Goal: Task Accomplishment & Management: Use online tool/utility

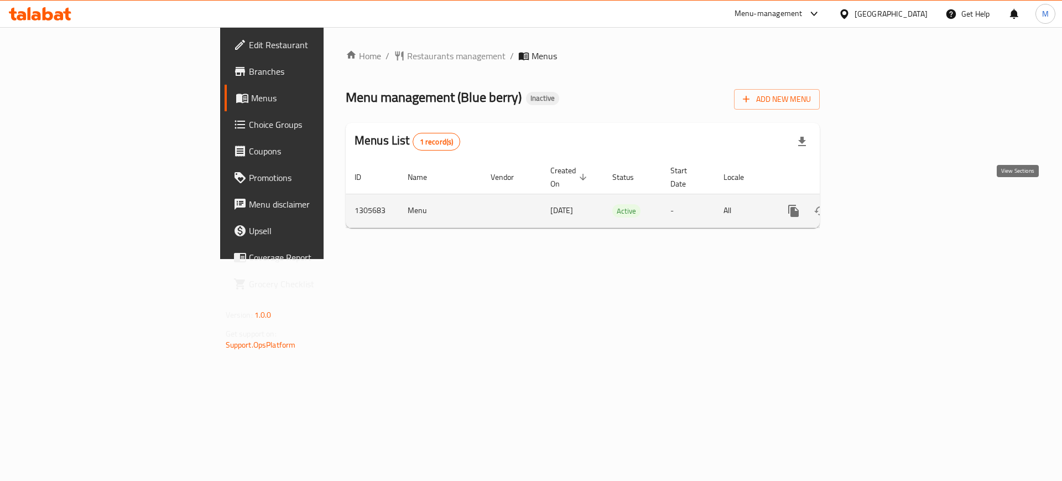
click at [887, 198] on link "enhanced table" at bounding box center [873, 211] width 27 height 27
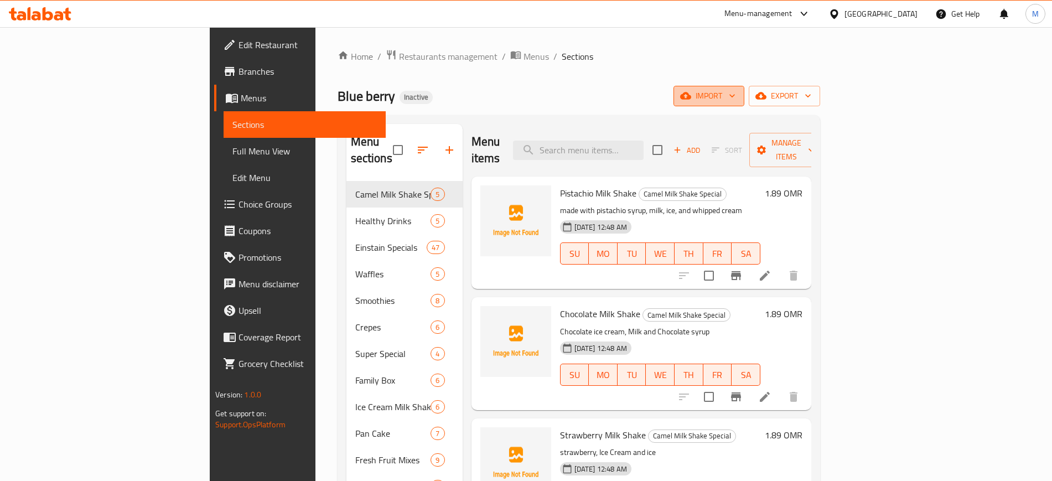
click at [744, 86] on button "import" at bounding box center [708, 96] width 71 height 20
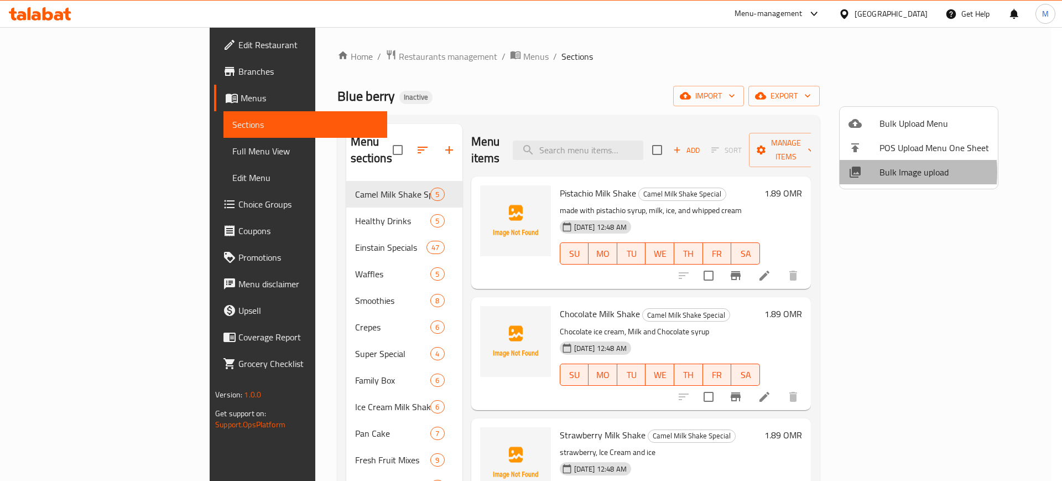
click at [873, 172] on div at bounding box center [864, 171] width 31 height 13
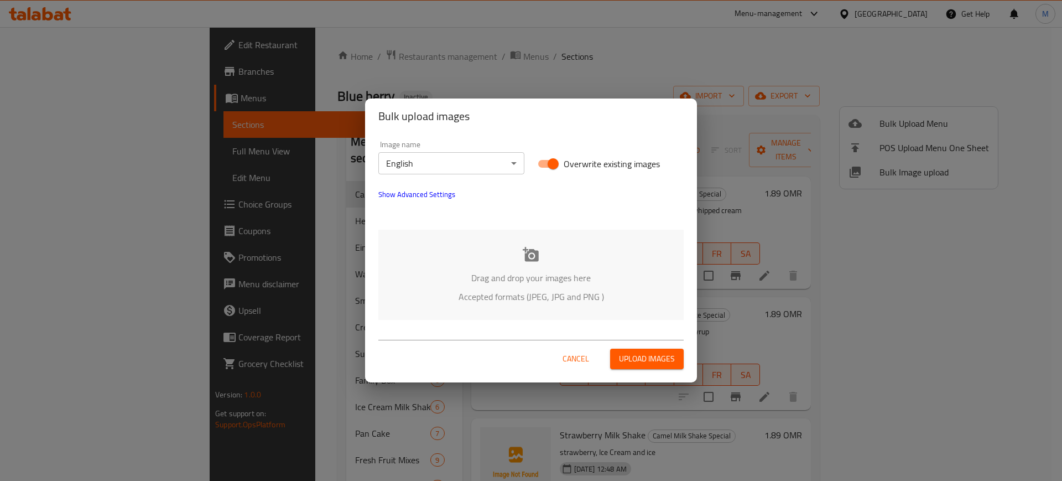
click at [589, 228] on div "Image name English ​ Overwrite existing images Show Advanced Settings Drag and …" at bounding box center [531, 230] width 332 height 193
click at [564, 242] on div "Drag and drop your images here Accepted formats (JPEG, JPG and PNG )" at bounding box center [530, 275] width 305 height 90
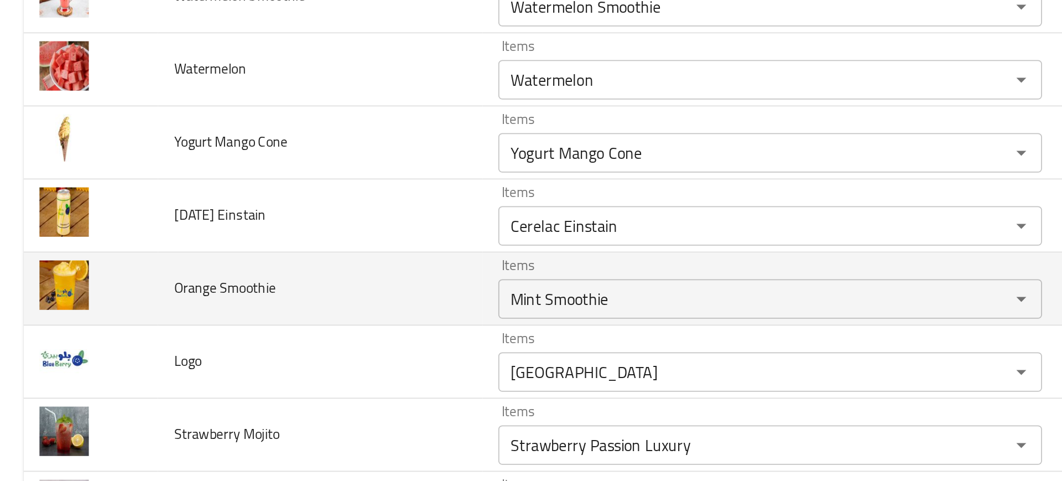
scroll to position [3268, 0]
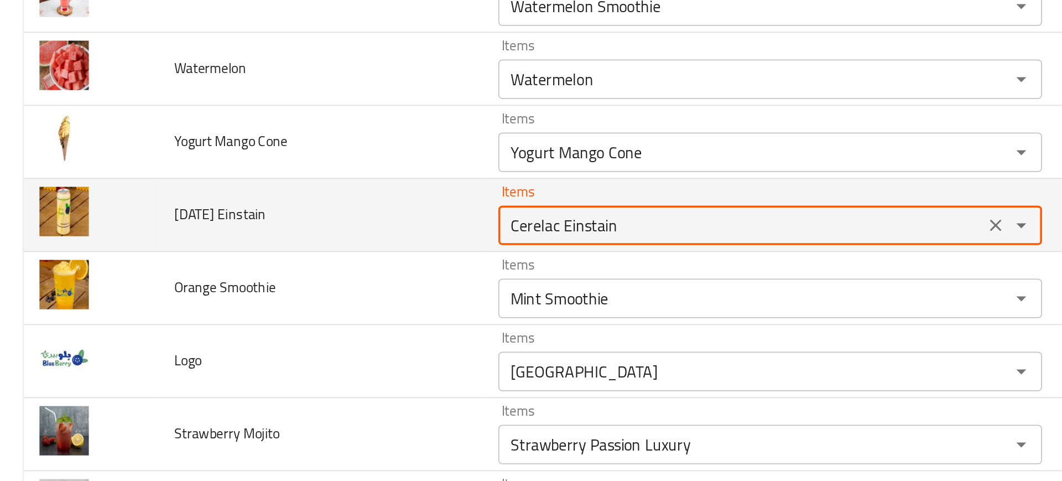
drag, startPoint x: 313, startPoint y: 241, endPoint x: 189, endPoint y: 248, distance: 124.2
click at [189, 248] on tr "[DATE] Einstain Items Cerelac Einstain Items Items سيريلاك أينشتاين Items Near …" at bounding box center [531, 239] width 1036 height 41
type Einstain "Einstain"
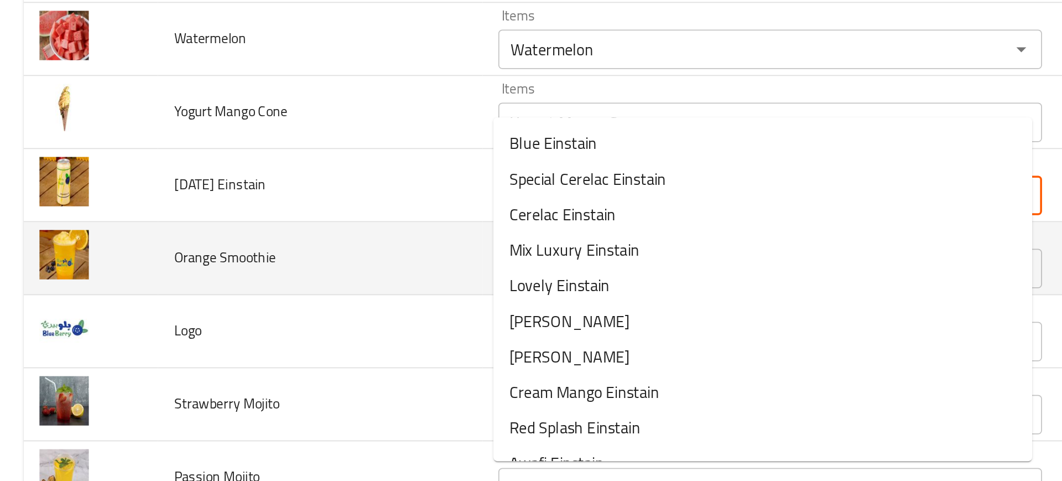
scroll to position [3283, 0]
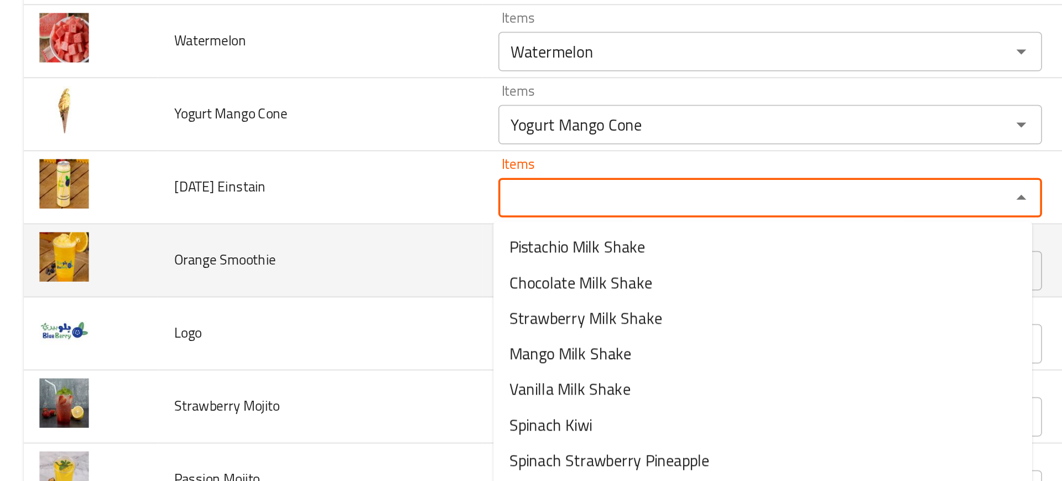
click at [198, 261] on td "Orange Smoothie" at bounding box center [180, 264] width 182 height 41
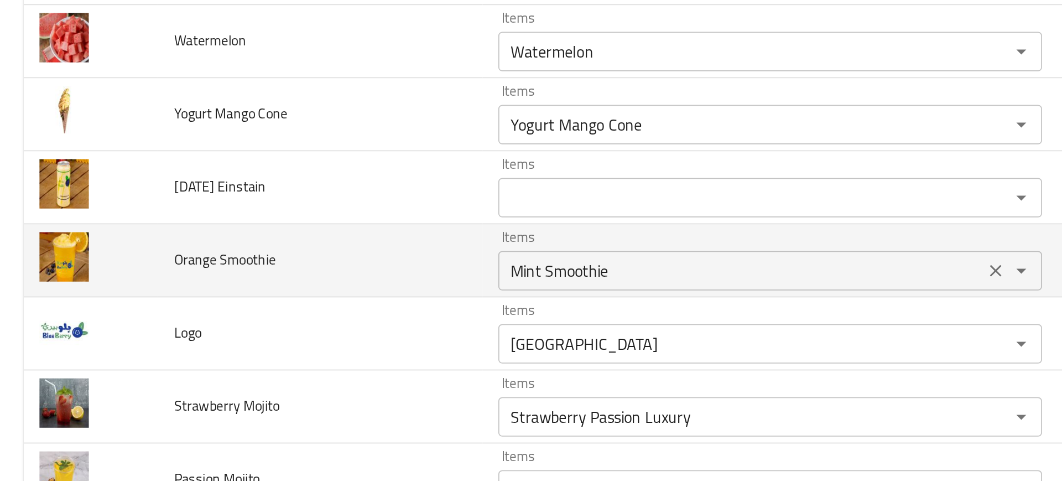
click at [295, 269] on Smoothie "Mint Smoothie" at bounding box center [416, 269] width 266 height 15
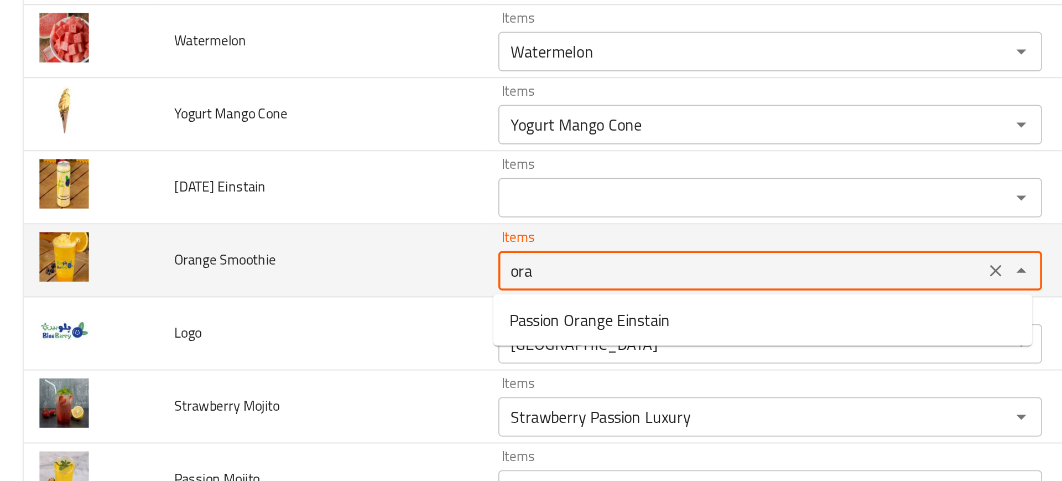
type Smoothie "oran"
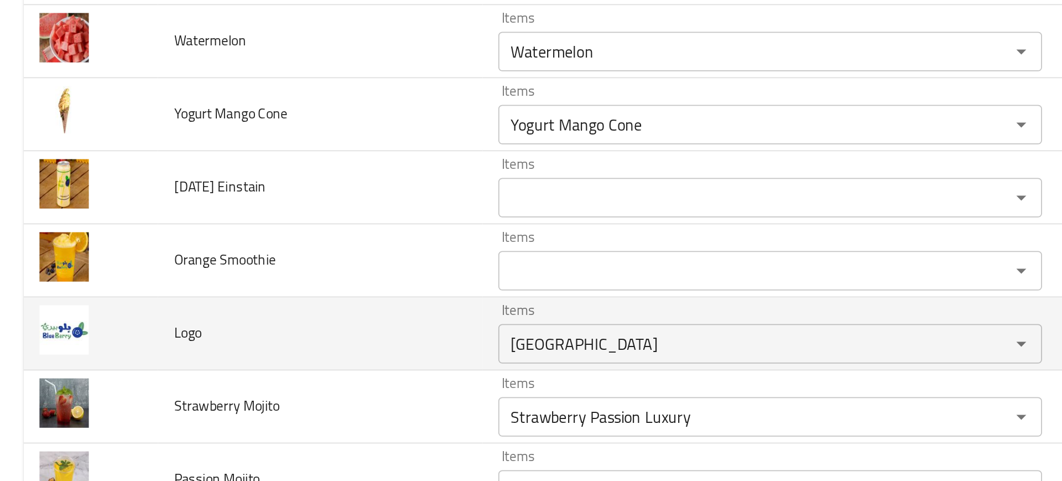
click at [229, 295] on td "Logo" at bounding box center [180, 305] width 182 height 41
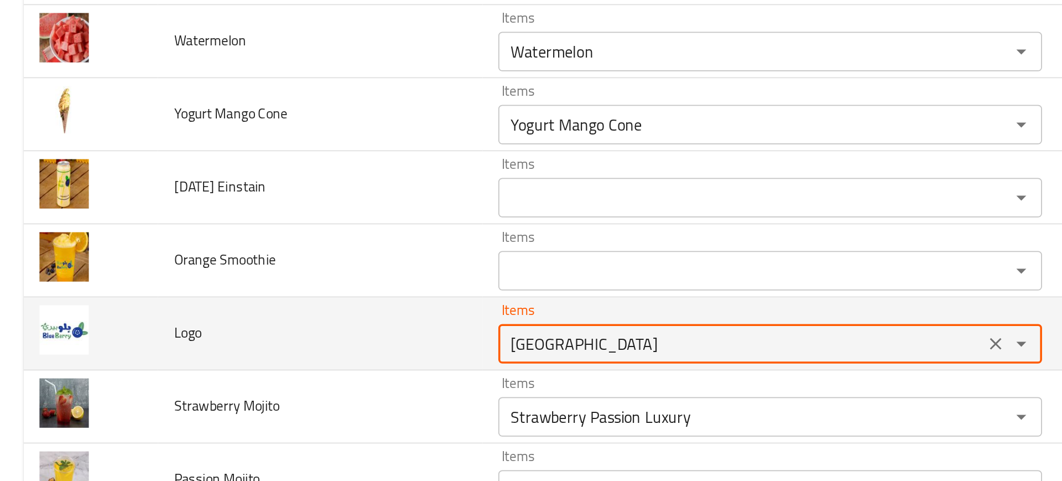
click at [326, 317] on input "[GEOGRAPHIC_DATA]" at bounding box center [416, 310] width 266 height 15
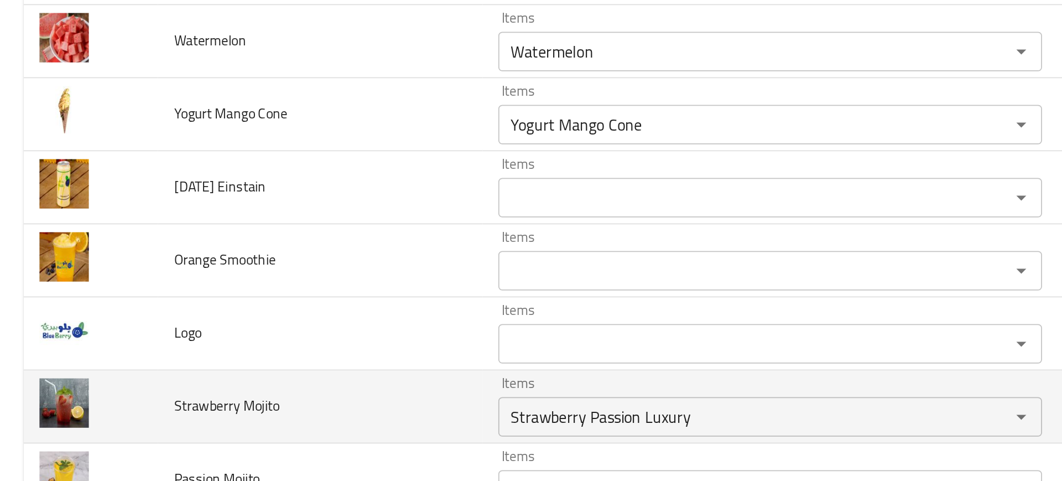
click at [216, 350] on td "Strawberry Mojito" at bounding box center [180, 346] width 182 height 41
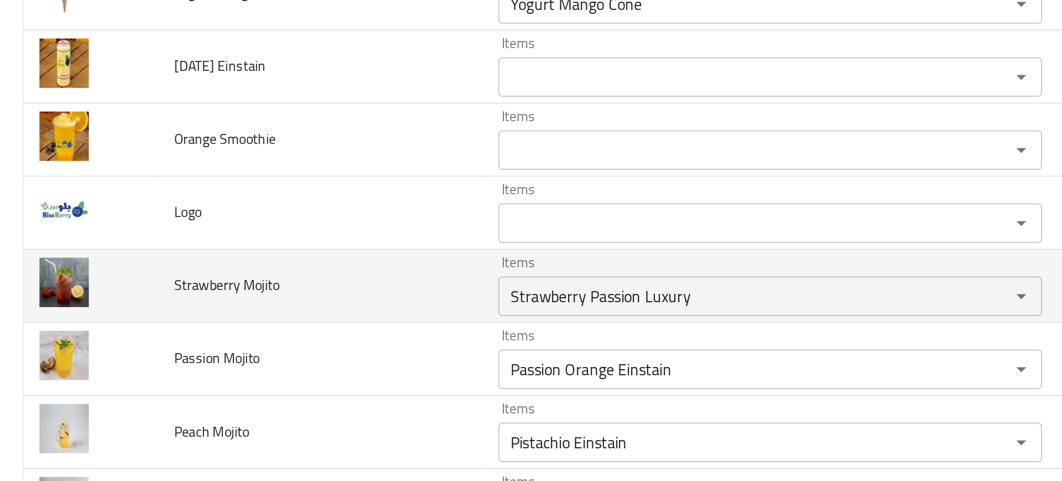
scroll to position [3350, 0]
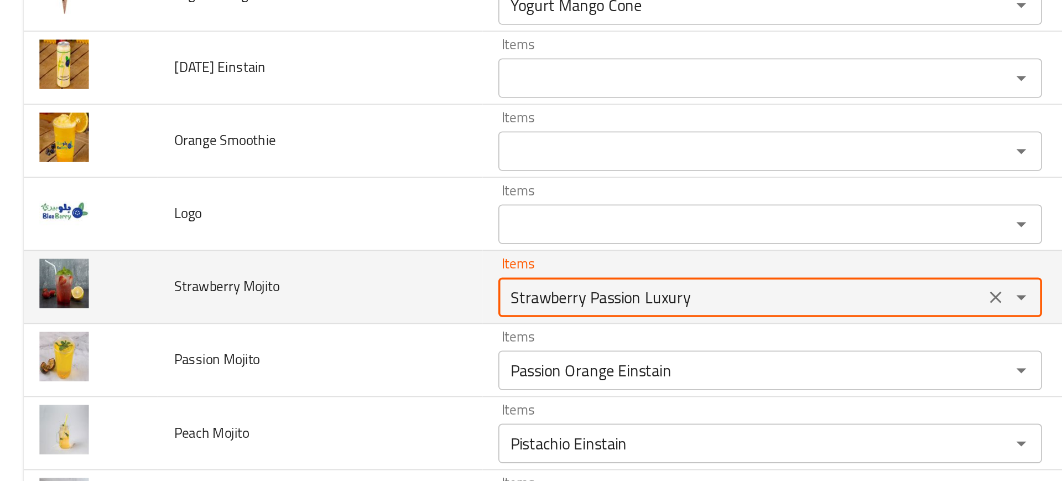
click at [328, 286] on Mojito "Strawberry Passion Luxury" at bounding box center [416, 284] width 266 height 15
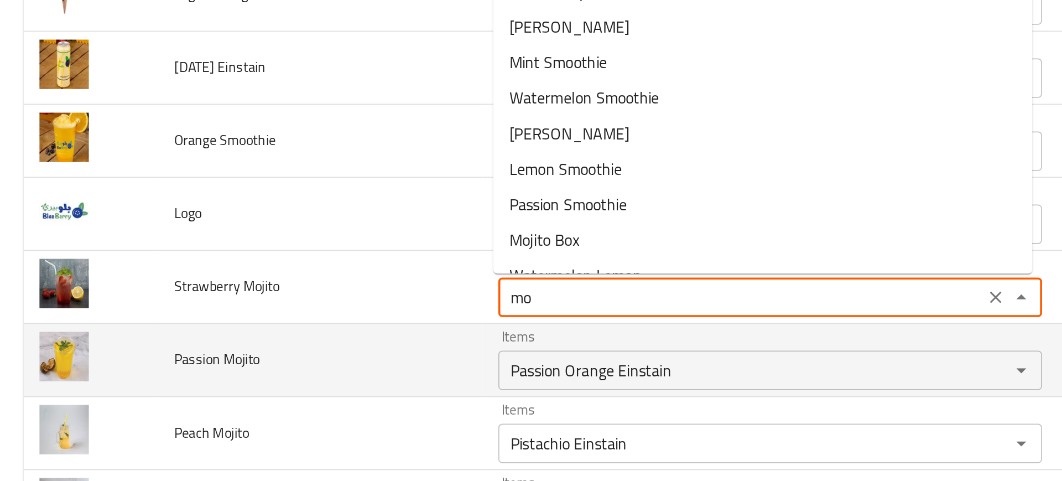
type Mojito "moj"
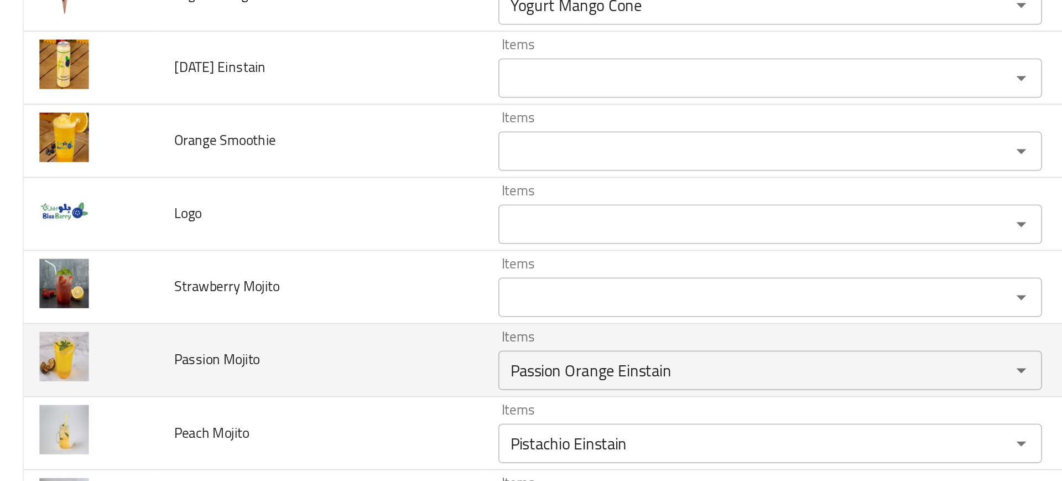
click at [184, 300] on td "Passion Mojito" at bounding box center [180, 320] width 182 height 41
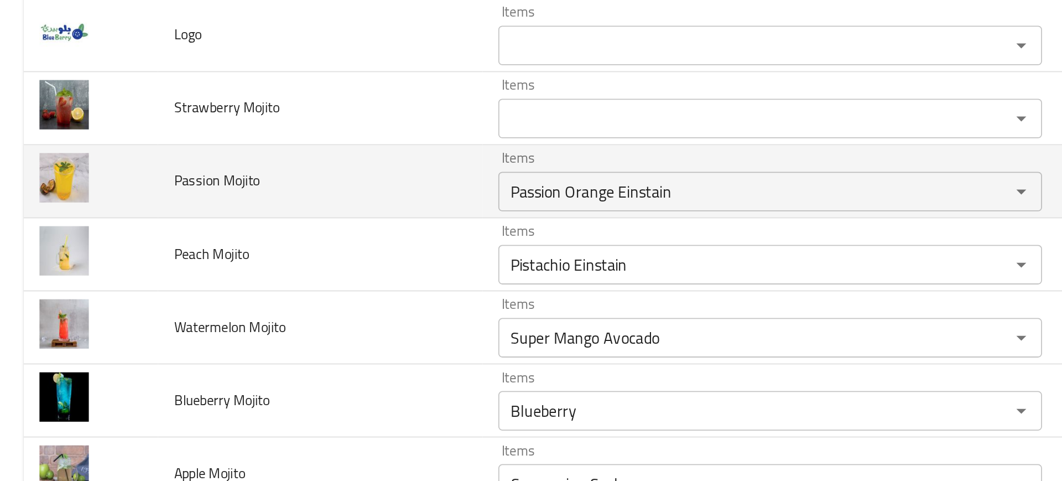
scroll to position [3455, 0]
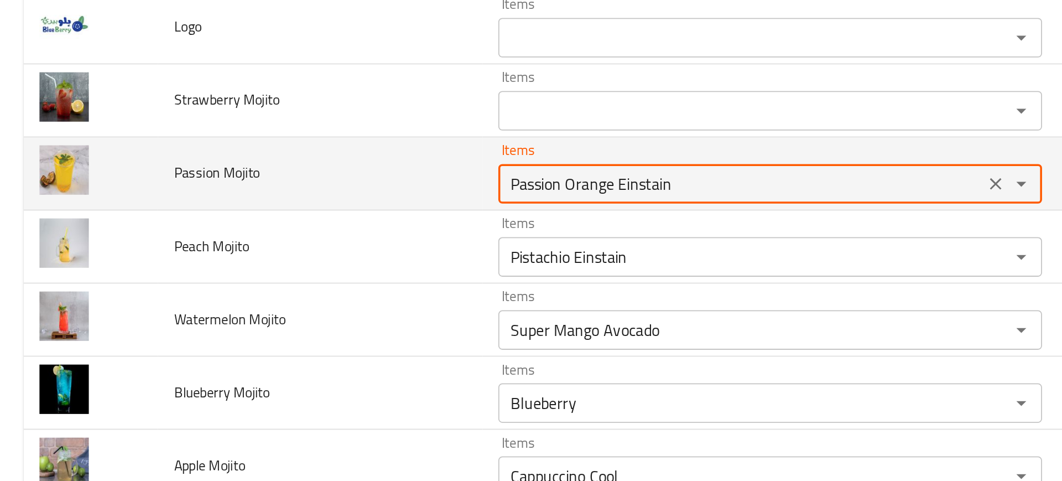
click at [317, 221] on Mojito "Passion Orange Einstain" at bounding box center [416, 221] width 266 height 15
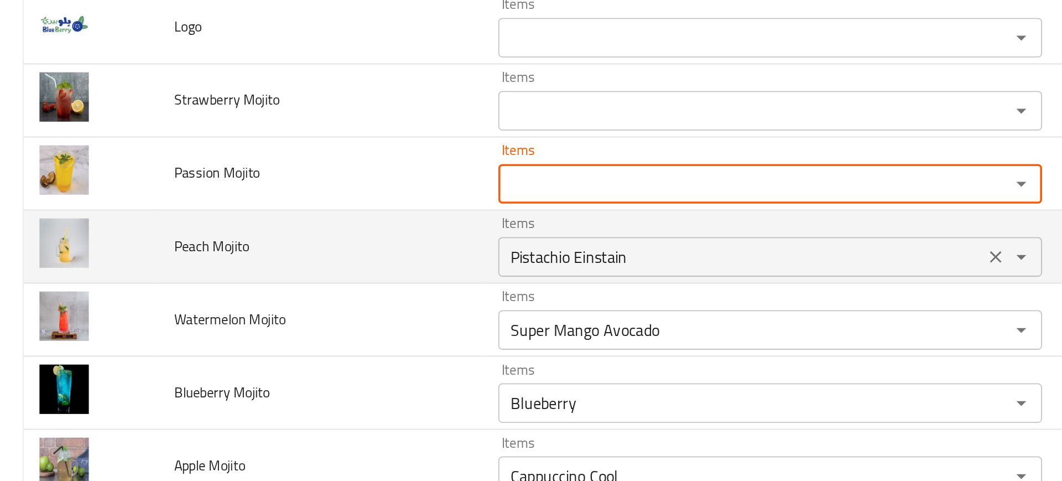
click at [323, 253] on div "Pistachio Einstain Items" at bounding box center [431, 262] width 305 height 22
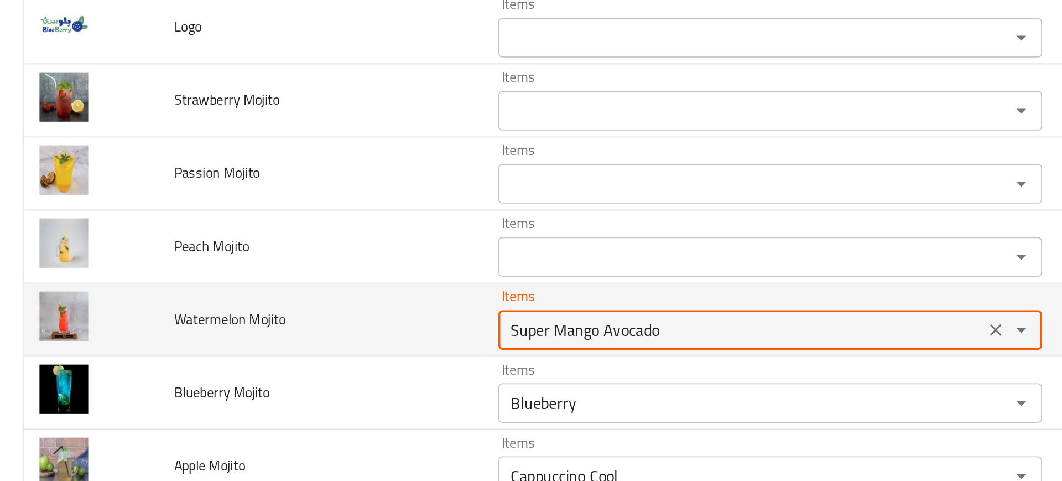
click at [316, 309] on Mojito "Super Mango Avocado" at bounding box center [416, 302] width 266 height 15
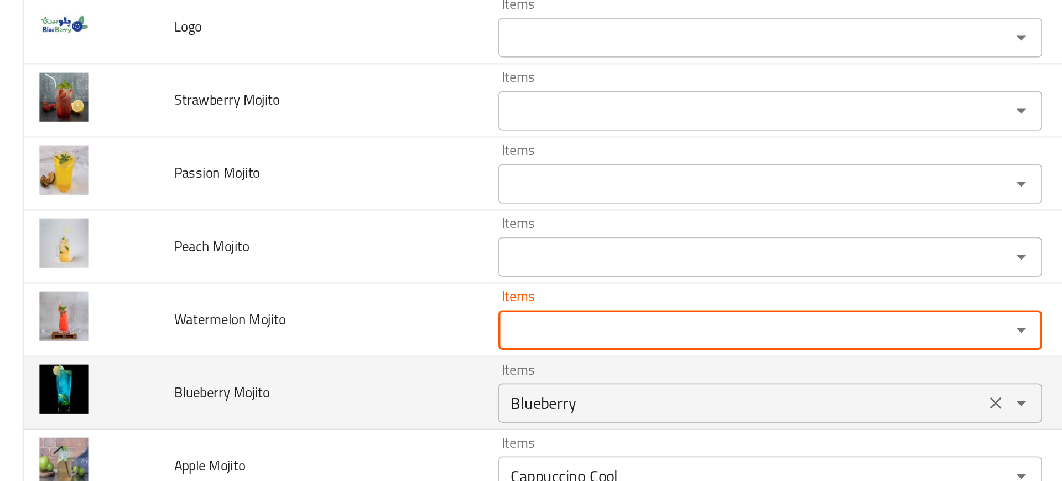
click at [333, 344] on Mojito "Blueberry" at bounding box center [416, 343] width 266 height 15
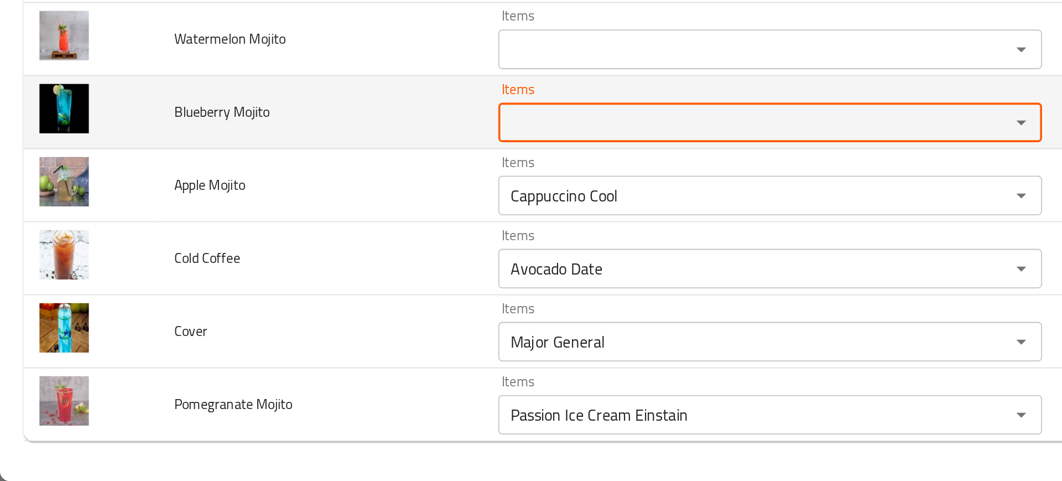
scroll to position [0, 0]
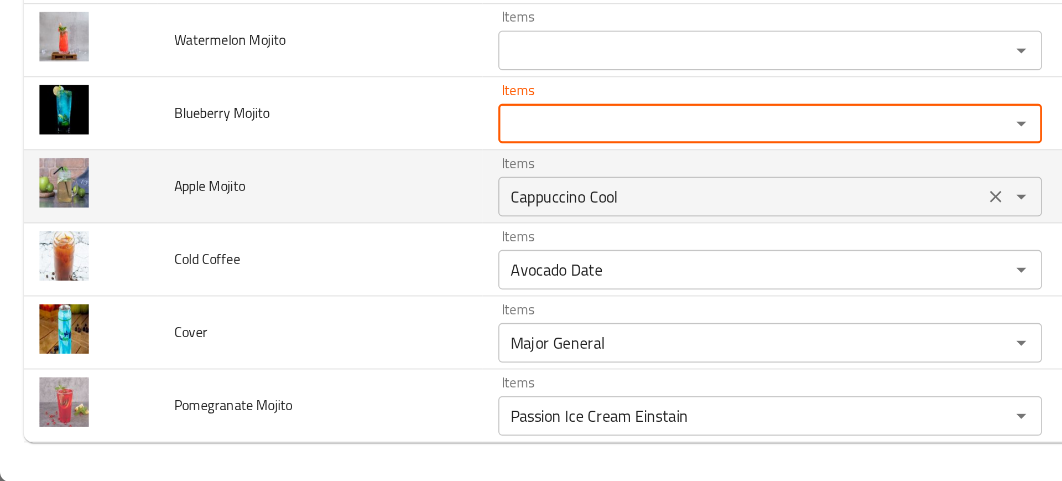
click at [316, 330] on div "Cappuccino Cool Items" at bounding box center [431, 321] width 305 height 22
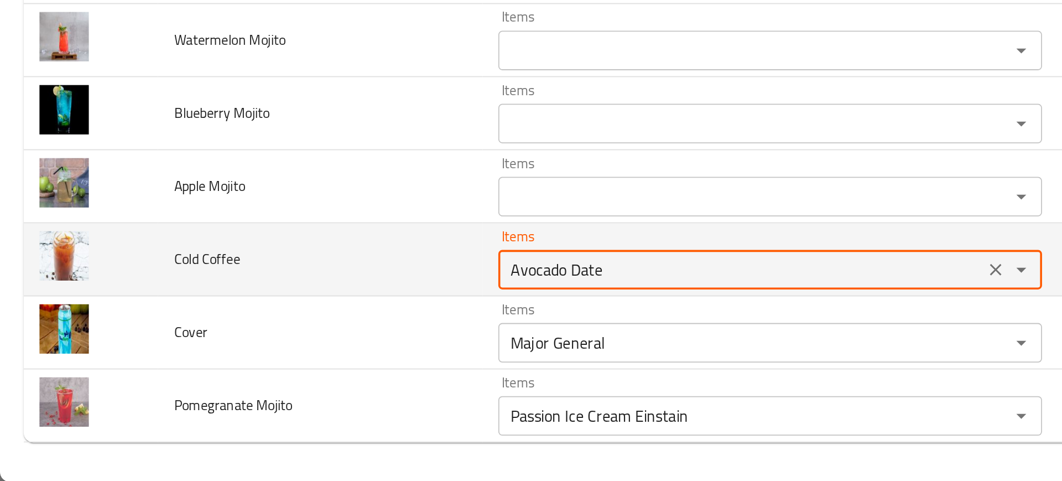
click at [323, 354] on Coffee "Avocado Date" at bounding box center [416, 361] width 266 height 15
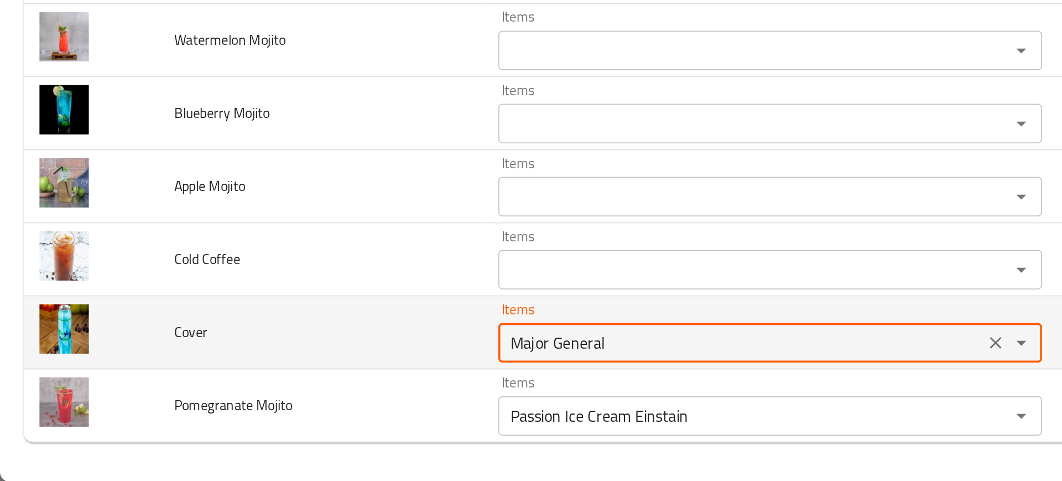
click at [330, 400] on input "Major General" at bounding box center [416, 402] width 266 height 15
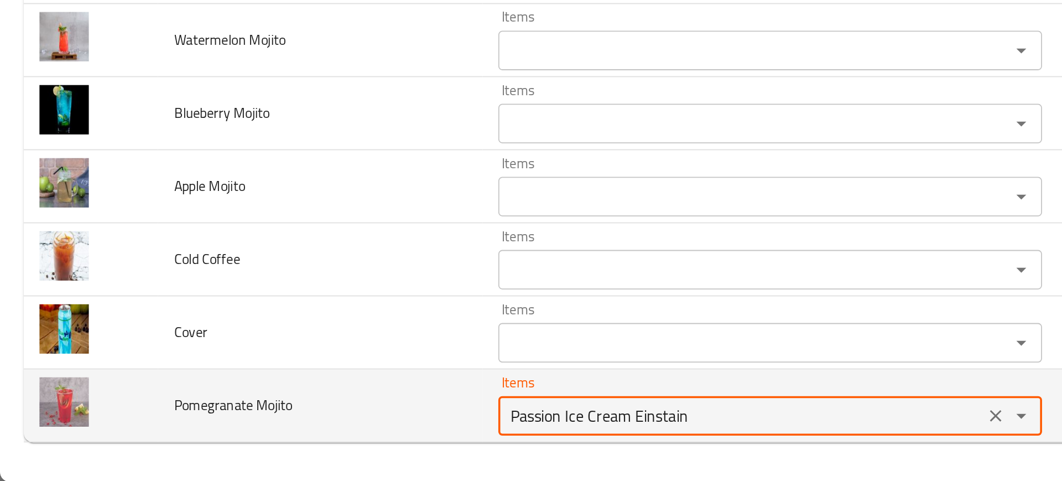
click at [338, 436] on Mojito "Passion Ice Cream Einstain" at bounding box center [416, 443] width 266 height 15
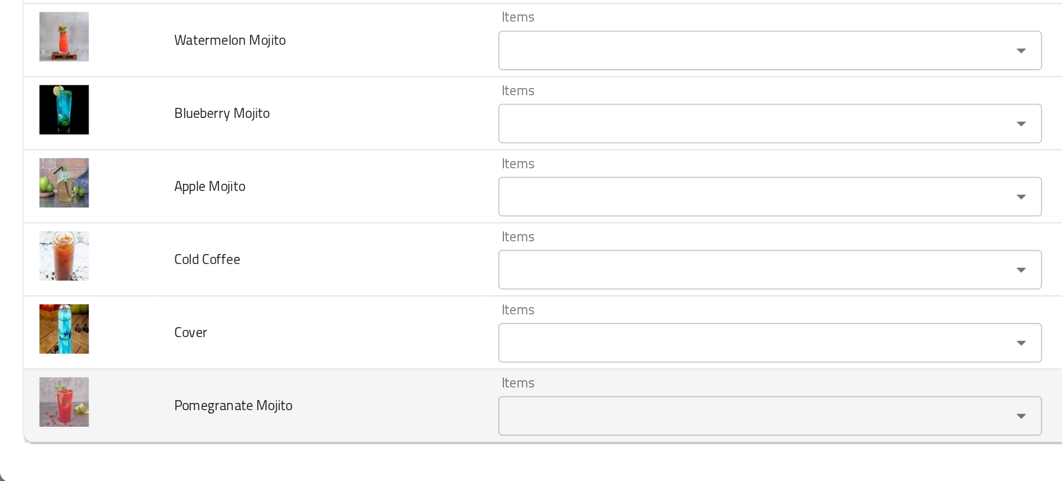
click at [210, 424] on td "Pomegranate Mojito" at bounding box center [180, 438] width 182 height 41
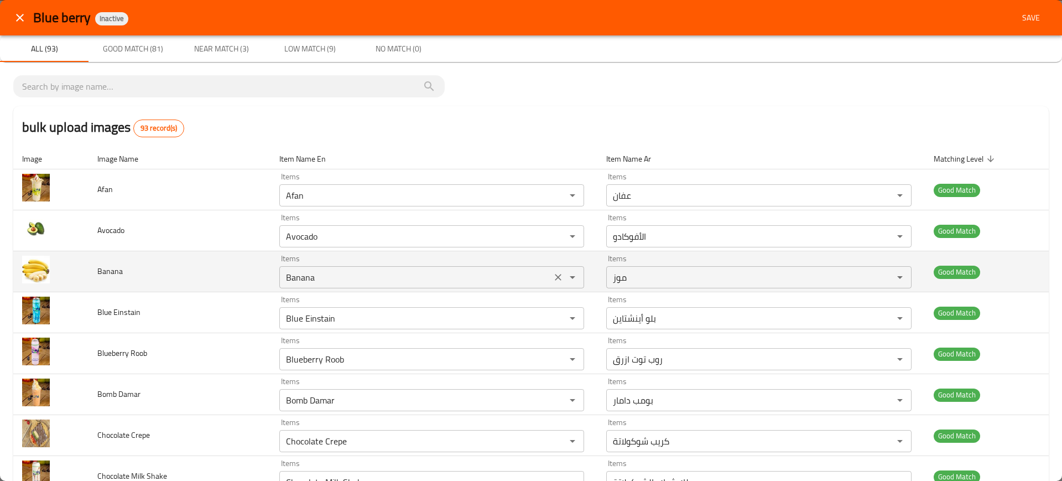
click at [302, 281] on input "Banana" at bounding box center [416, 276] width 266 height 15
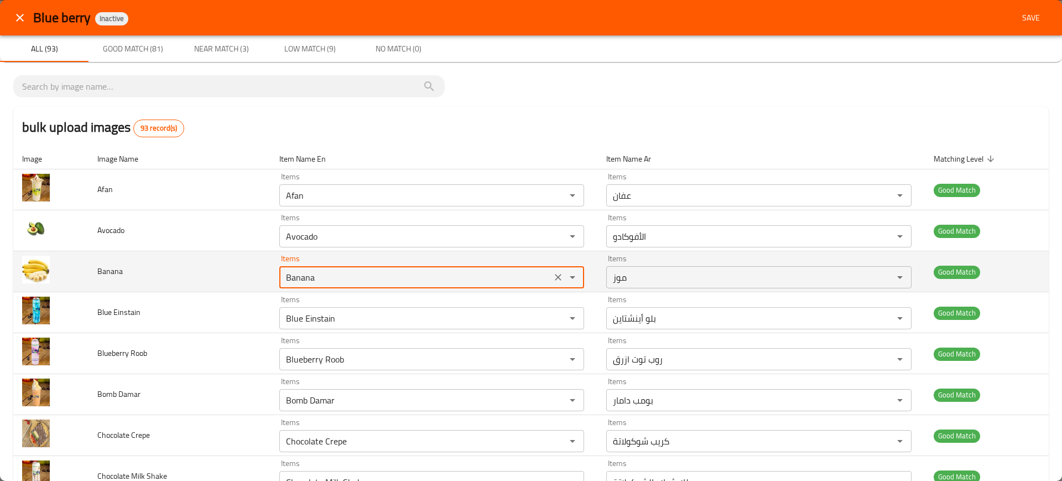
click at [302, 281] on input "Banana" at bounding box center [416, 276] width 266 height 15
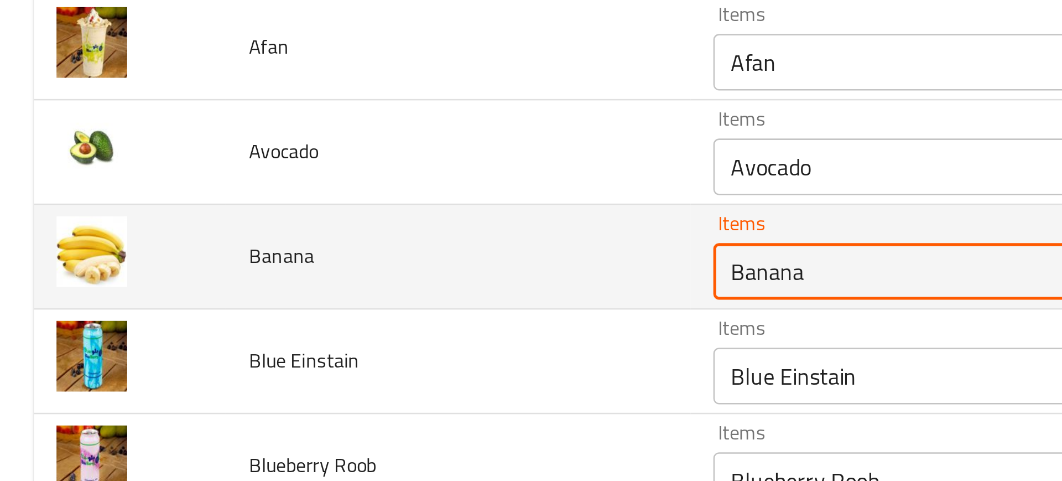
click at [329, 281] on input "Banana" at bounding box center [416, 276] width 266 height 15
click at [324, 278] on input "Banana" at bounding box center [416, 276] width 266 height 15
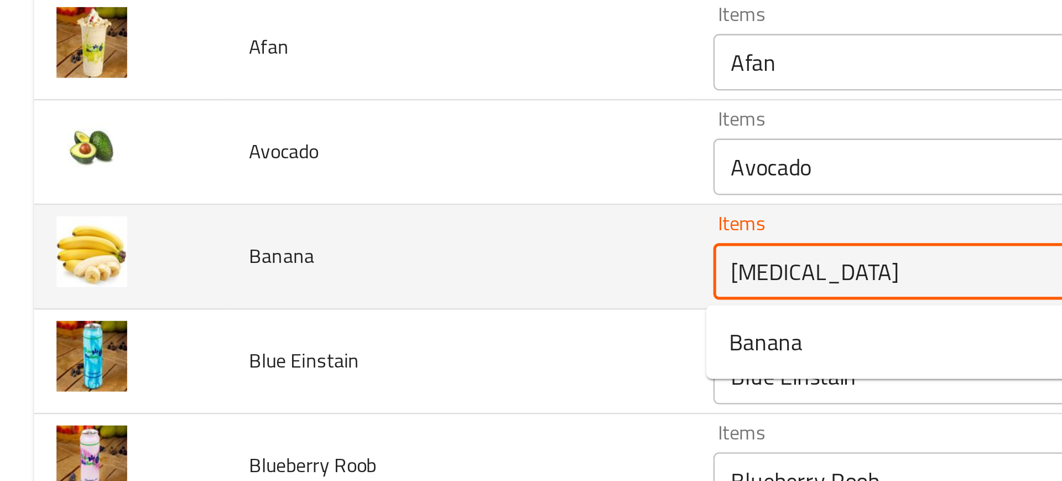
type input "Bana"
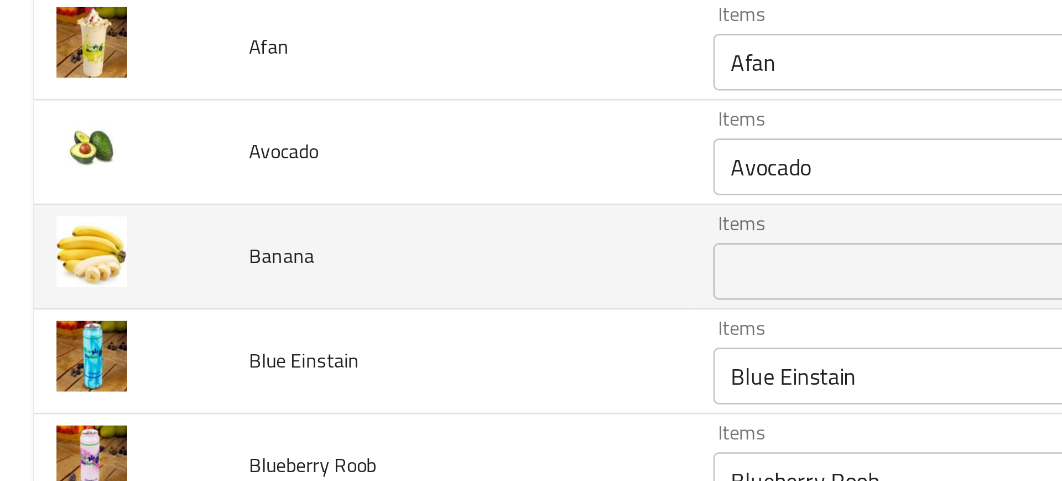
click at [210, 269] on td "Banana" at bounding box center [180, 271] width 182 height 41
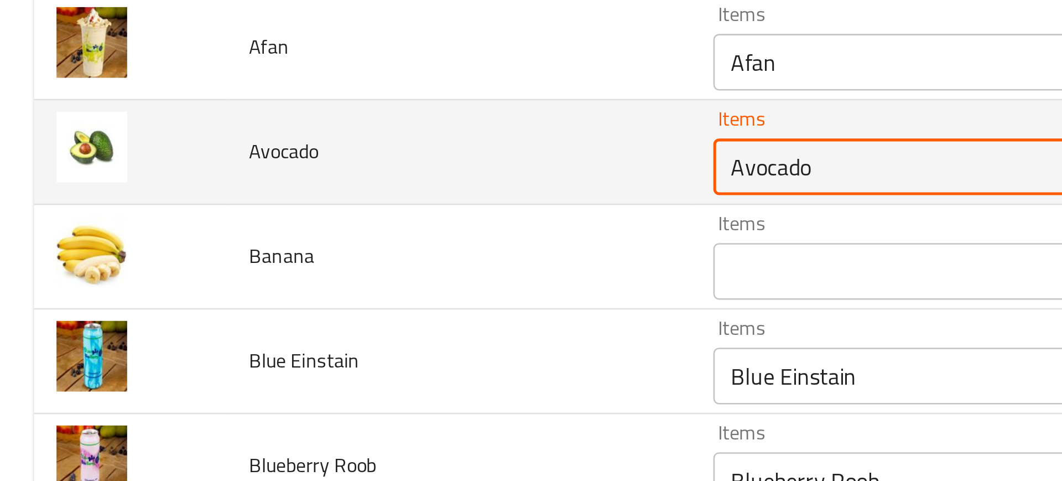
click at [314, 242] on input "Avocado" at bounding box center [416, 236] width 266 height 15
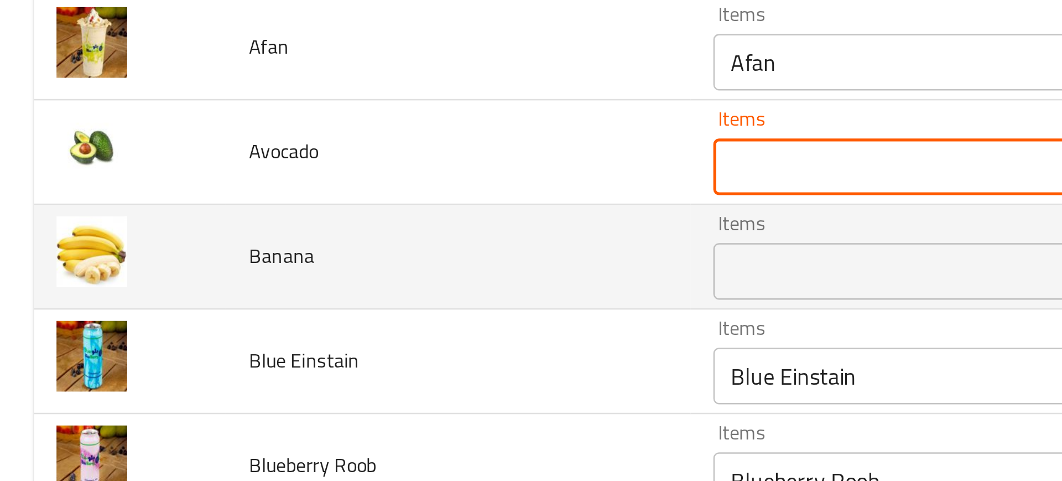
click at [251, 272] on td "Banana" at bounding box center [180, 271] width 182 height 41
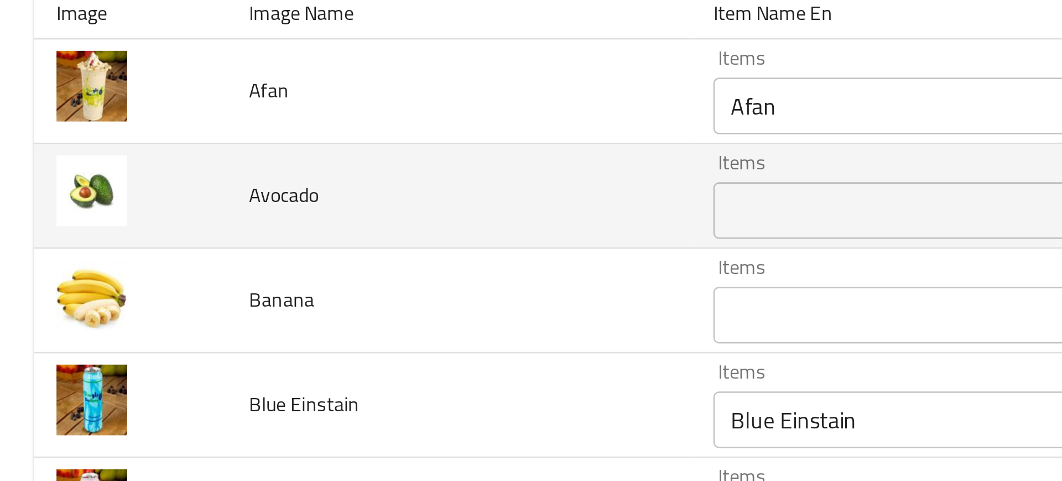
click at [218, 250] on td "Avocado" at bounding box center [180, 230] width 182 height 41
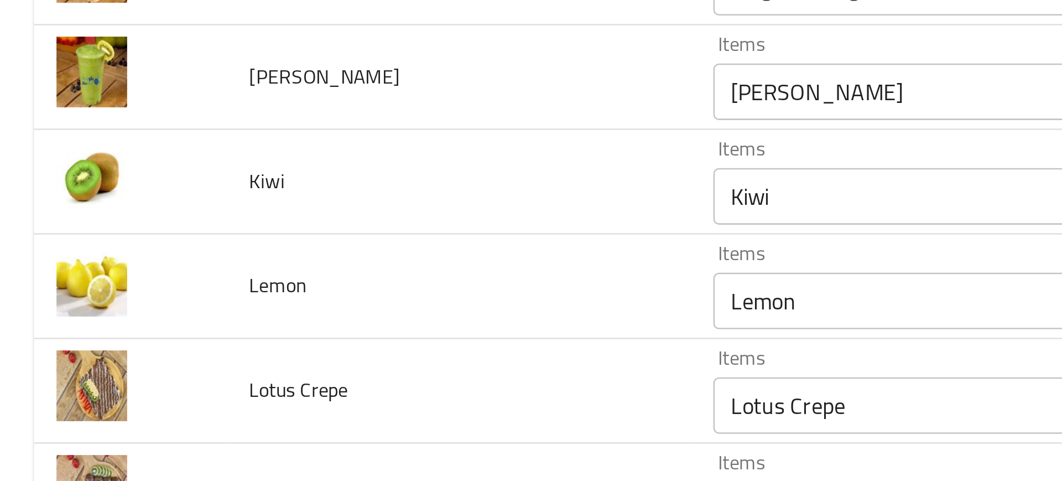
scroll to position [865, 0]
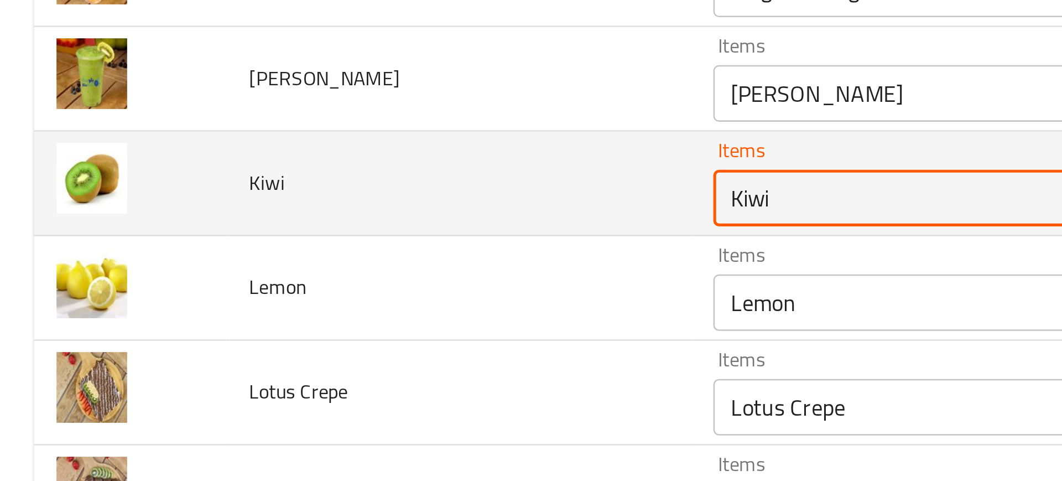
click at [286, 229] on input "Kiwi" at bounding box center [416, 231] width 266 height 15
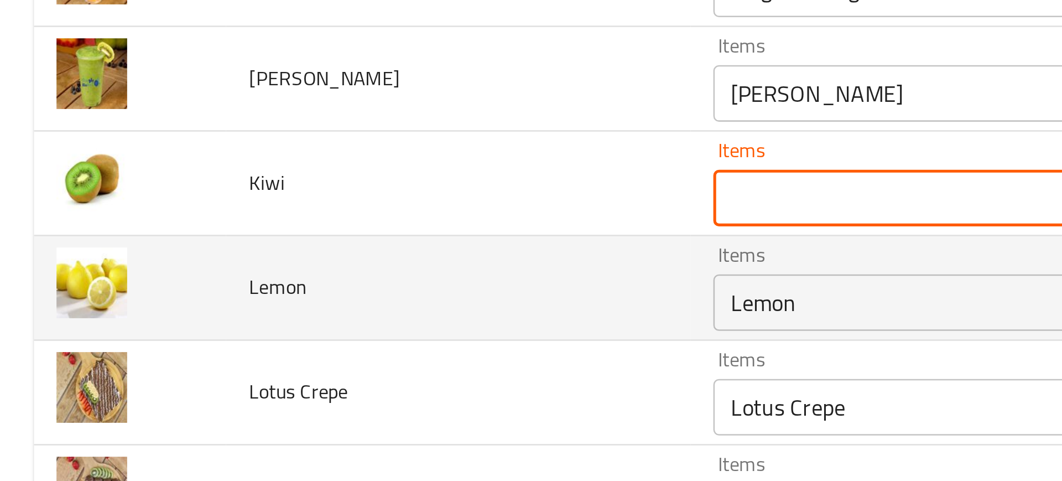
click at [300, 271] on input "Lemon" at bounding box center [416, 271] width 266 height 15
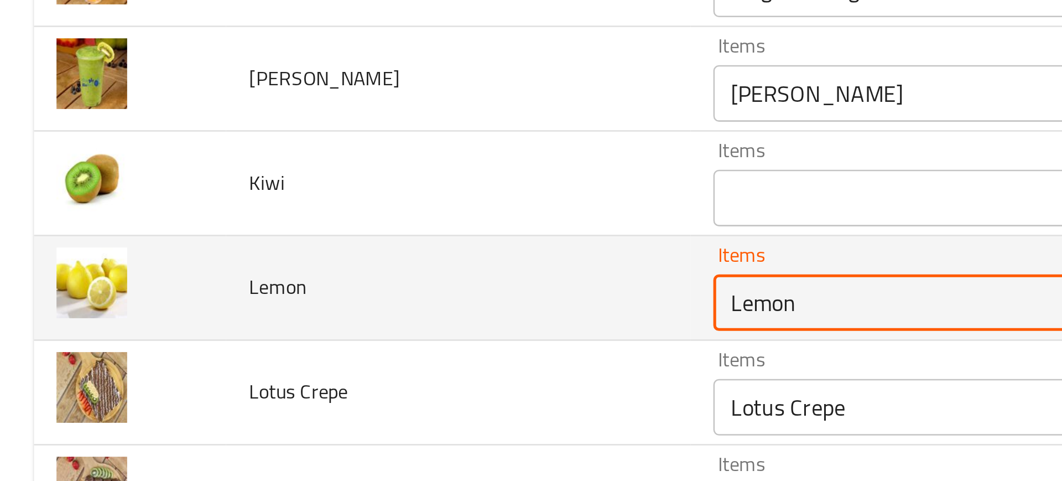
click at [300, 271] on input "Lemon" at bounding box center [416, 271] width 266 height 15
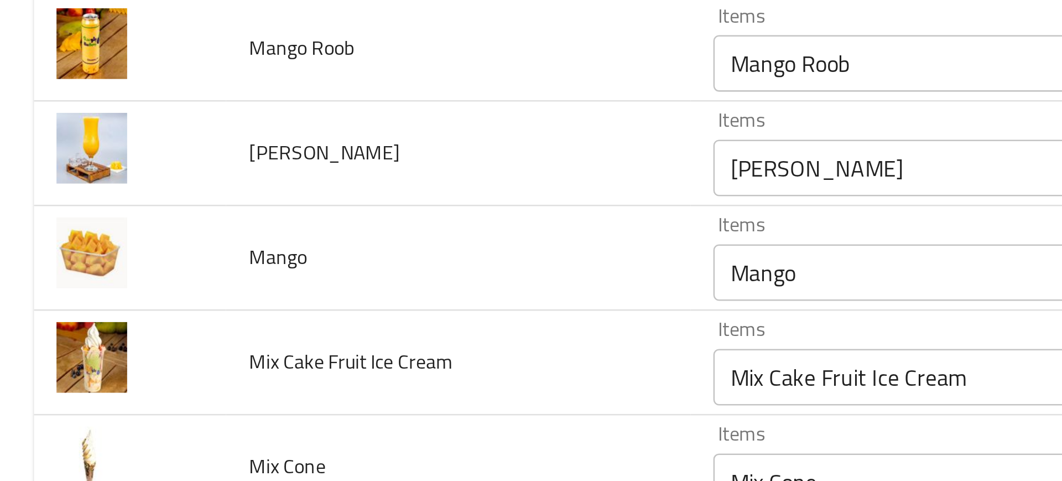
scroll to position [1292, 0]
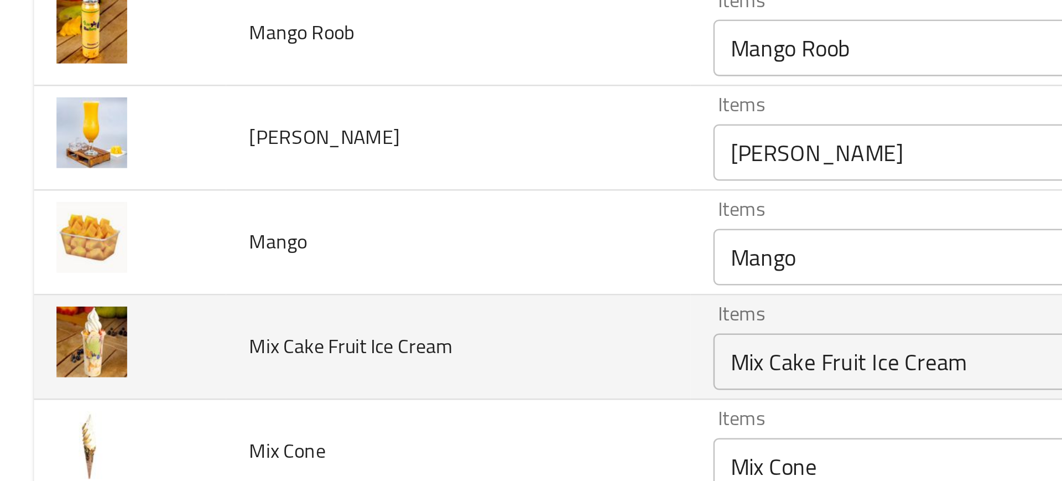
click at [151, 293] on span "Mix Cake Fruit Ice Cream" at bounding box center [137, 289] width 80 height 14
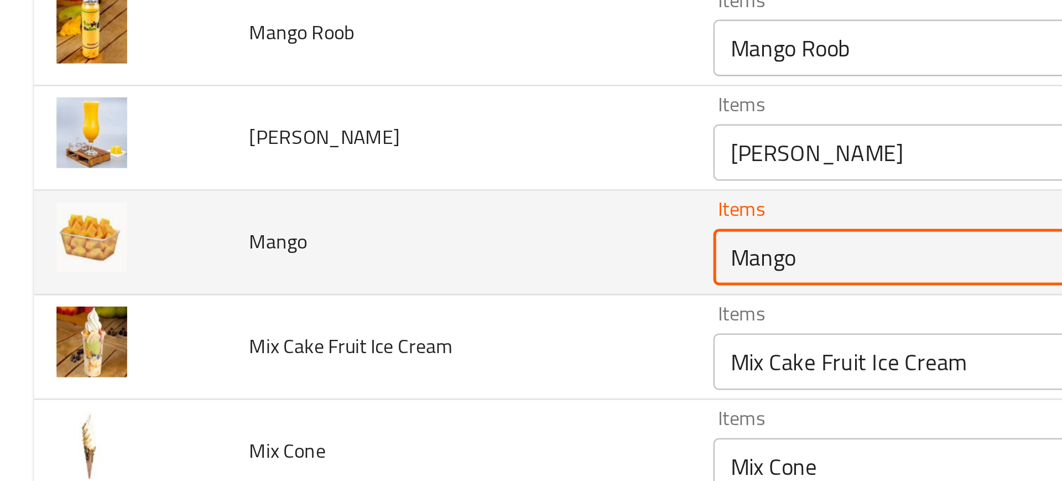
click at [324, 250] on input "Mango" at bounding box center [416, 254] width 266 height 15
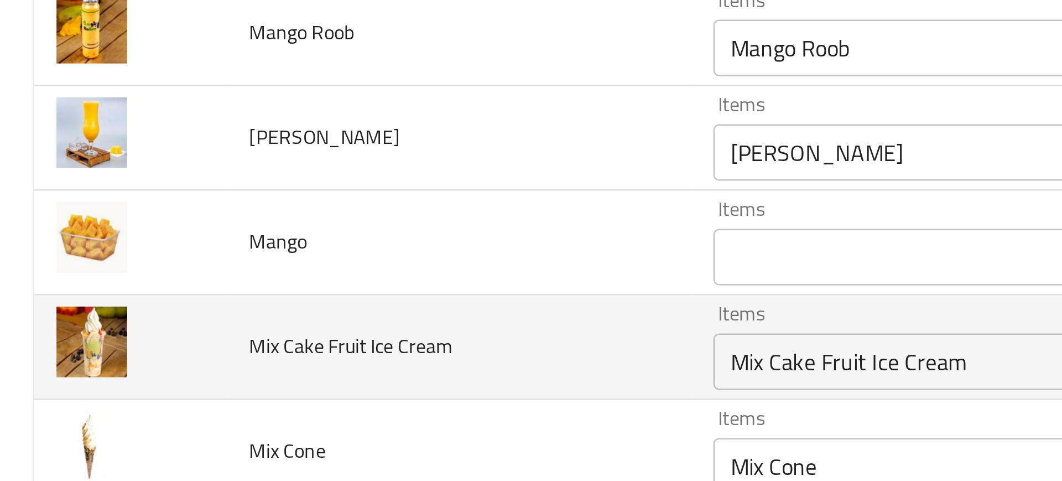
click at [218, 273] on td "Mix Cake Fruit Ice Cream" at bounding box center [180, 289] width 182 height 41
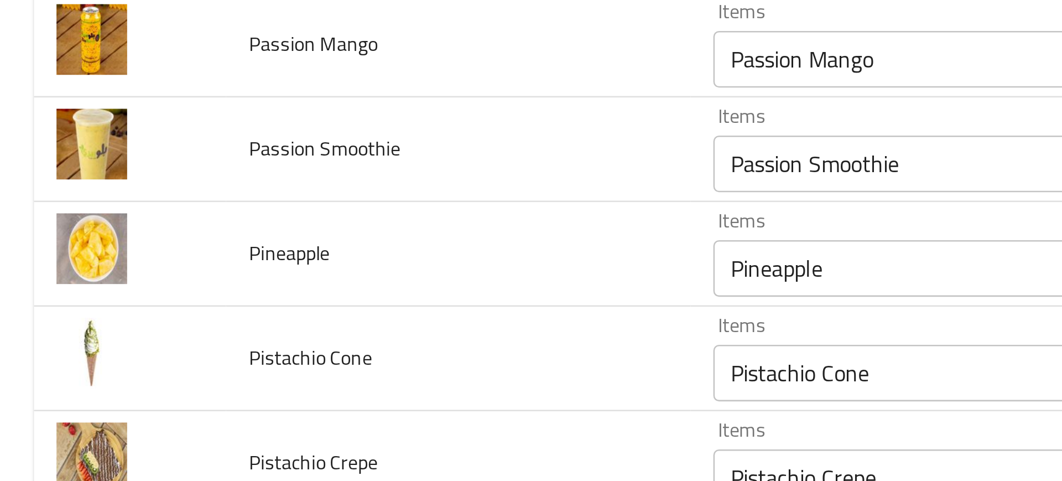
scroll to position [1936, 0]
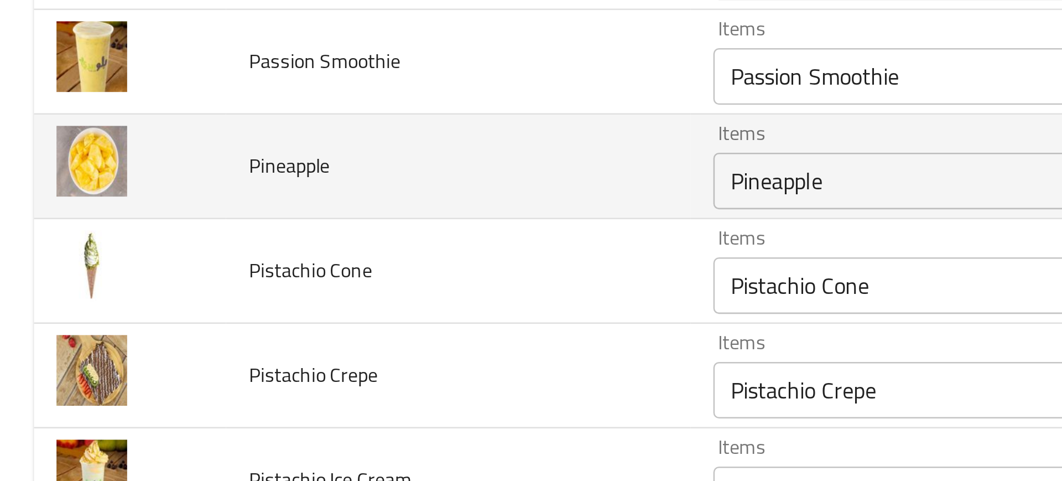
click at [284, 235] on div "Pineapple Items" at bounding box center [431, 225] width 305 height 22
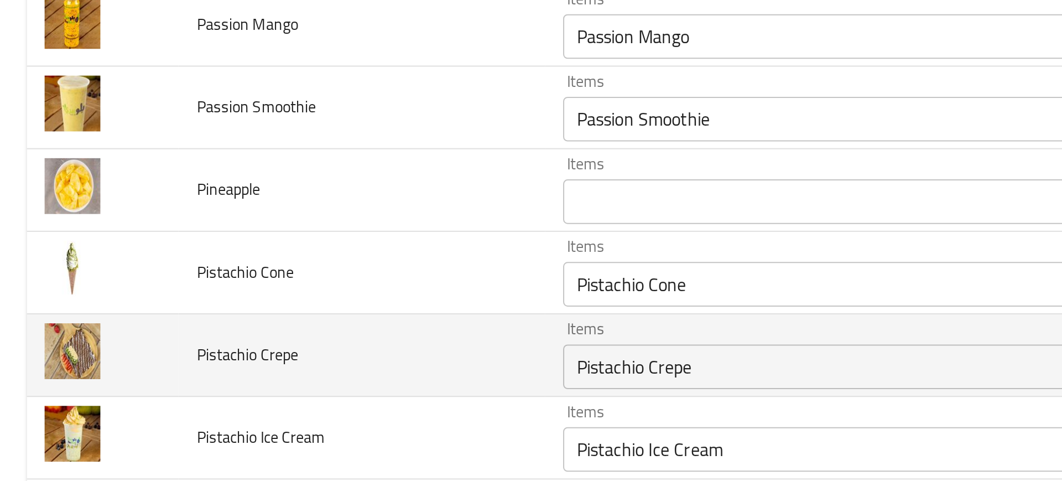
drag, startPoint x: 170, startPoint y: 308, endPoint x: 161, endPoint y: 312, distance: 9.5
click at [161, 312] on td "Pistachio Crepe" at bounding box center [180, 301] width 182 height 41
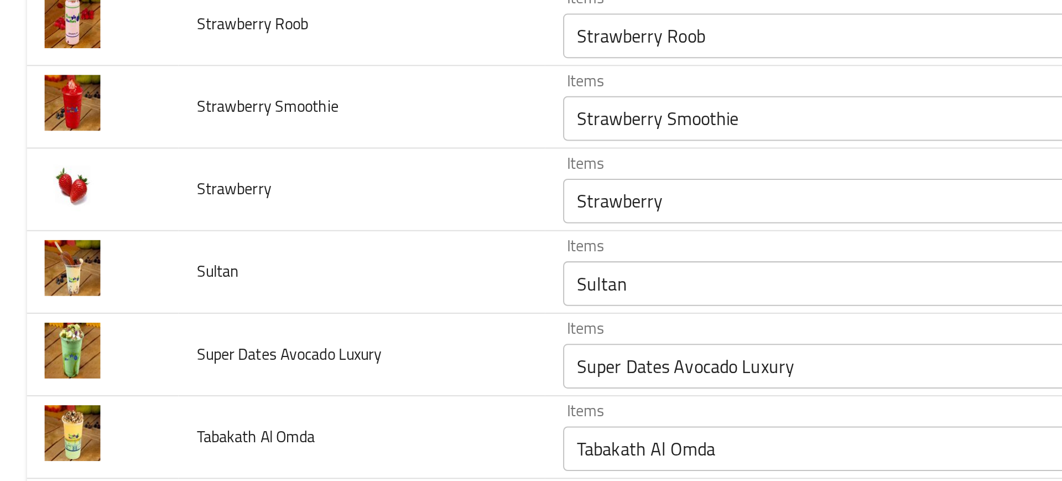
scroll to position [2796, 0]
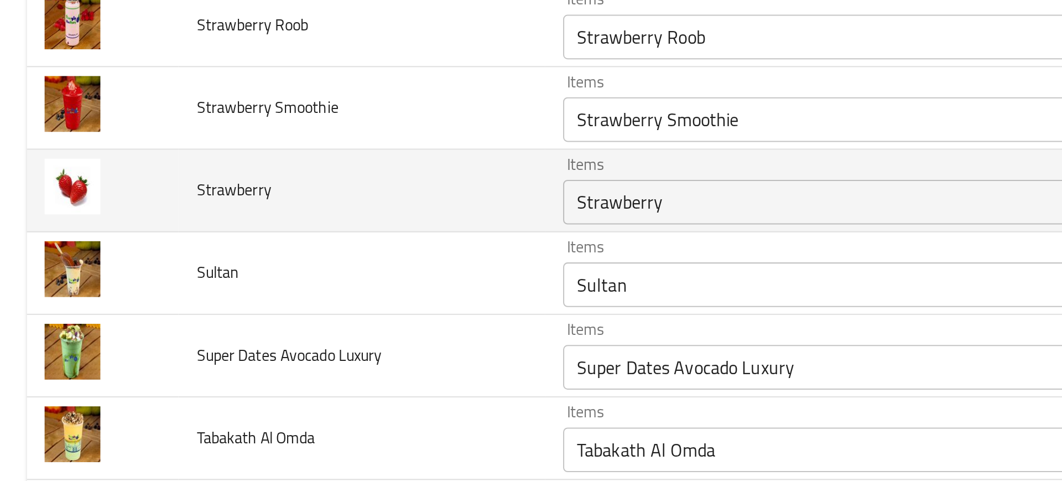
click at [294, 214] on div "Strawberry Items" at bounding box center [431, 225] width 305 height 22
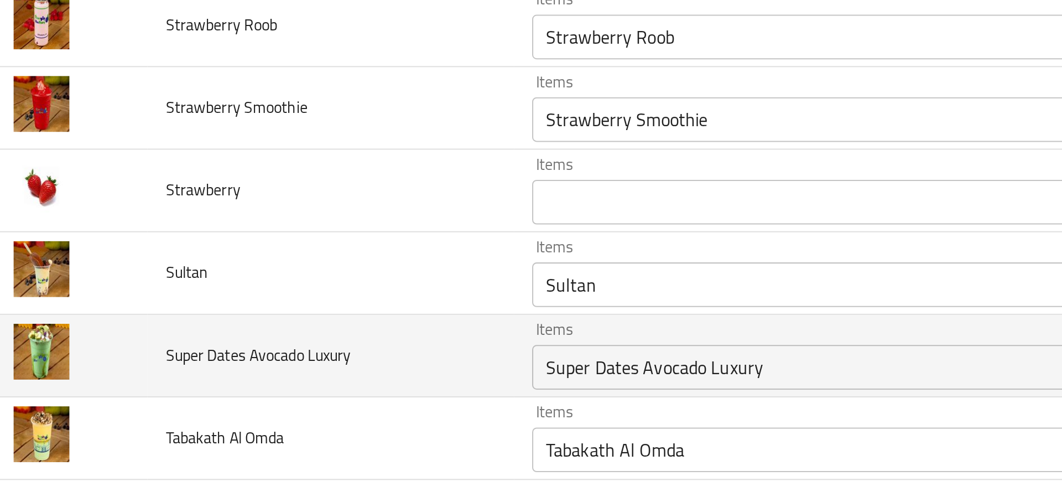
click at [181, 294] on span "Super Dates Avocado Luxury" at bounding box center [143, 300] width 92 height 14
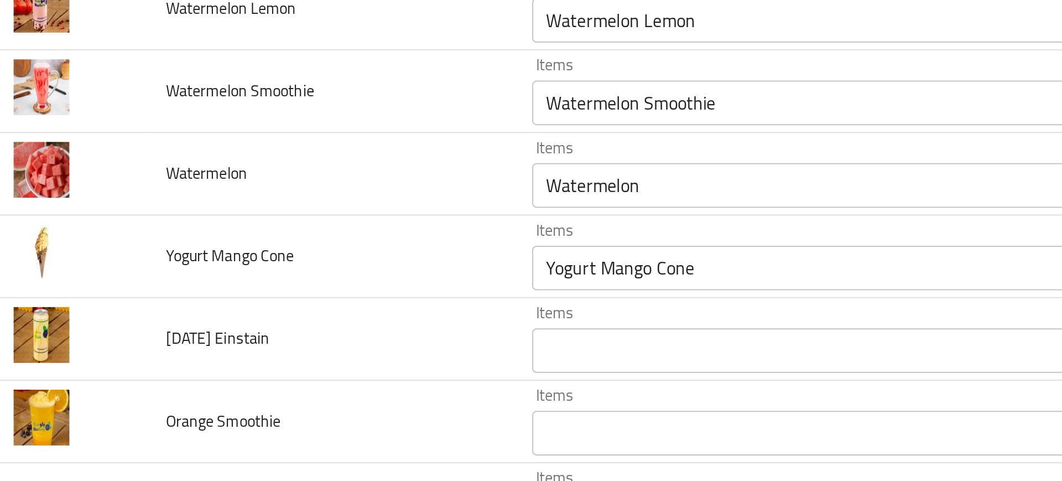
scroll to position [3195, 0]
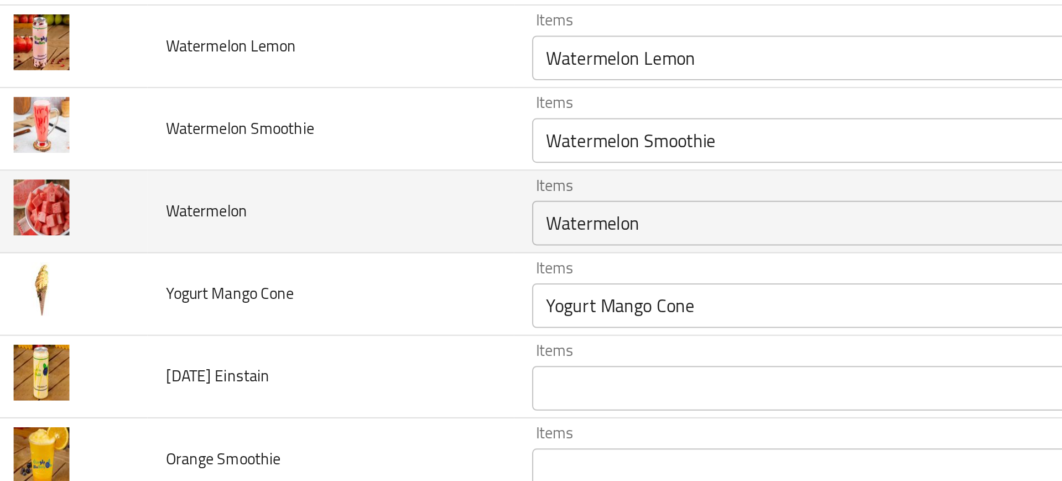
click at [298, 235] on input "Watermelon" at bounding box center [416, 234] width 266 height 15
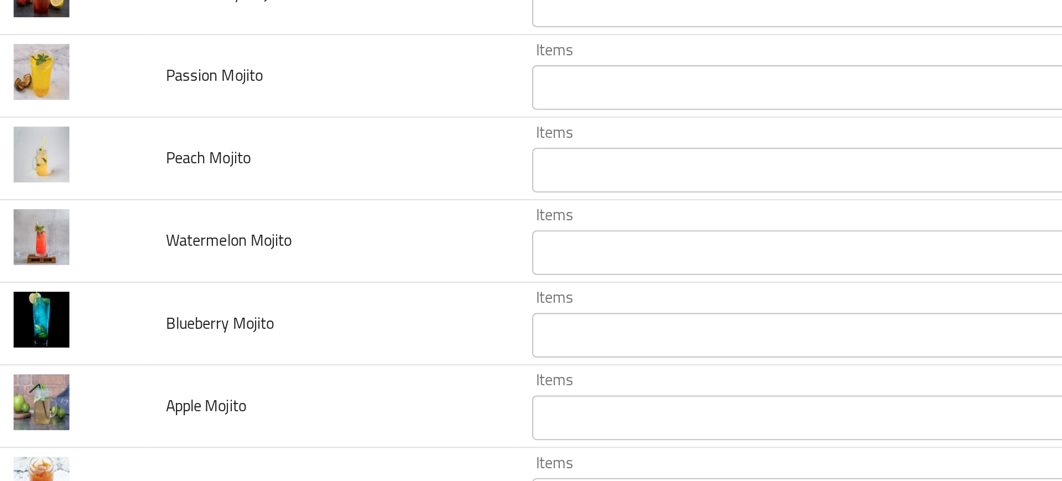
scroll to position [3519, 0]
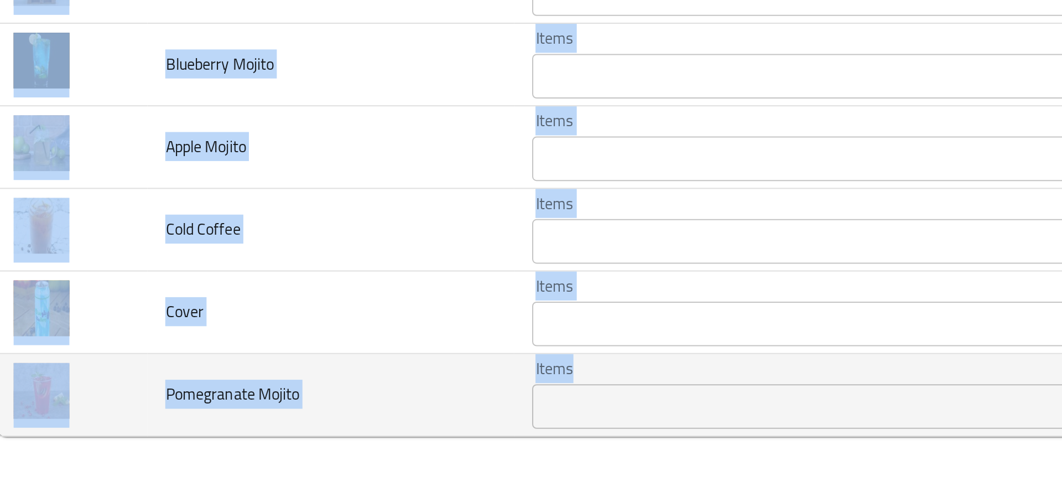
drag, startPoint x: 77, startPoint y: 402, endPoint x: 338, endPoint y: 438, distance: 263.1
copy tbody "Yogurt Mango Cone Items Items Items Items Good Match [DATE] Einstain Items Item…"
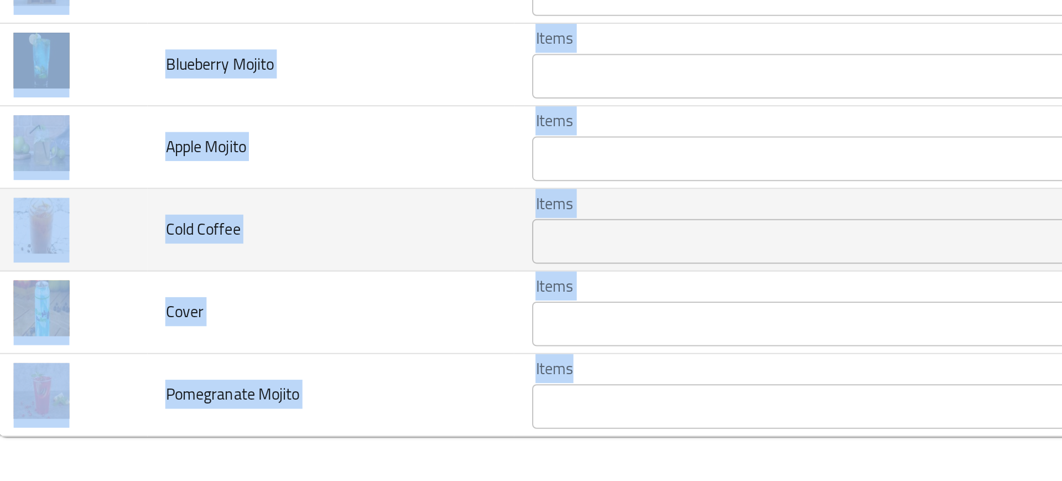
click at [174, 341] on td "Cold Coffee" at bounding box center [180, 356] width 182 height 41
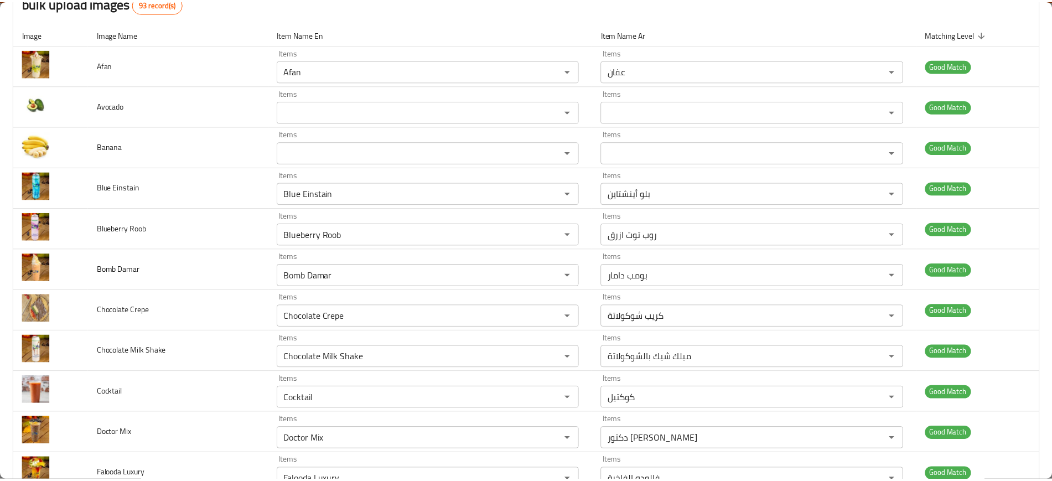
scroll to position [0, 0]
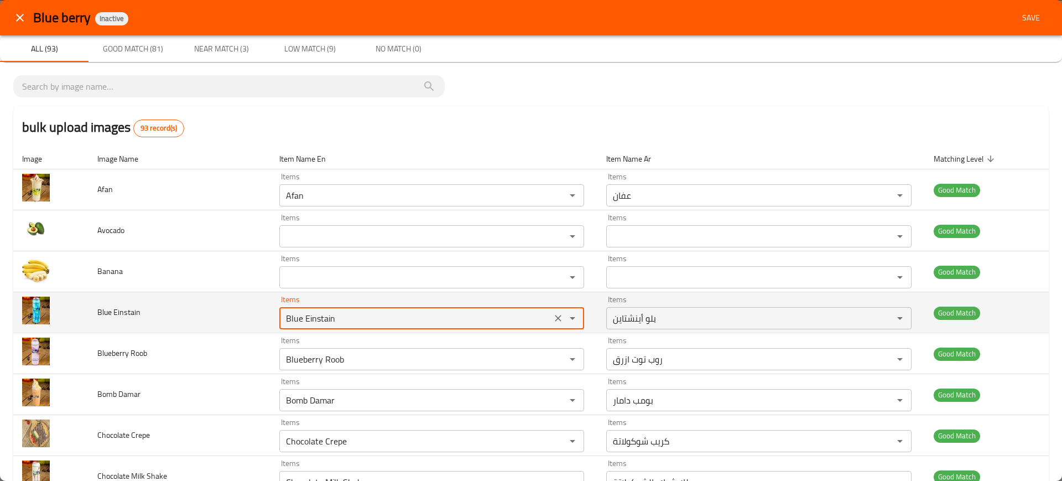
click at [328, 321] on Einstain "Blue Einstain" at bounding box center [416, 317] width 266 height 15
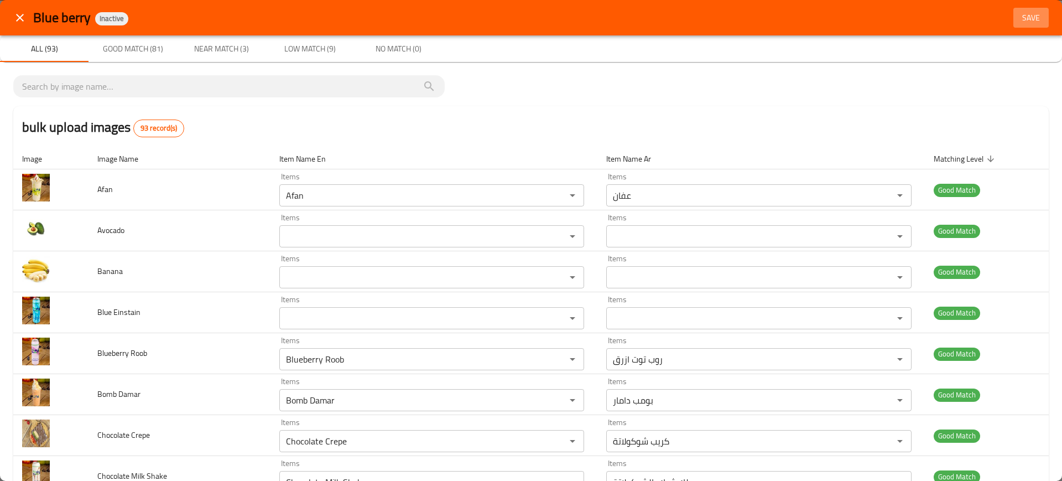
click at [1018, 16] on span "Save" at bounding box center [1031, 18] width 27 height 14
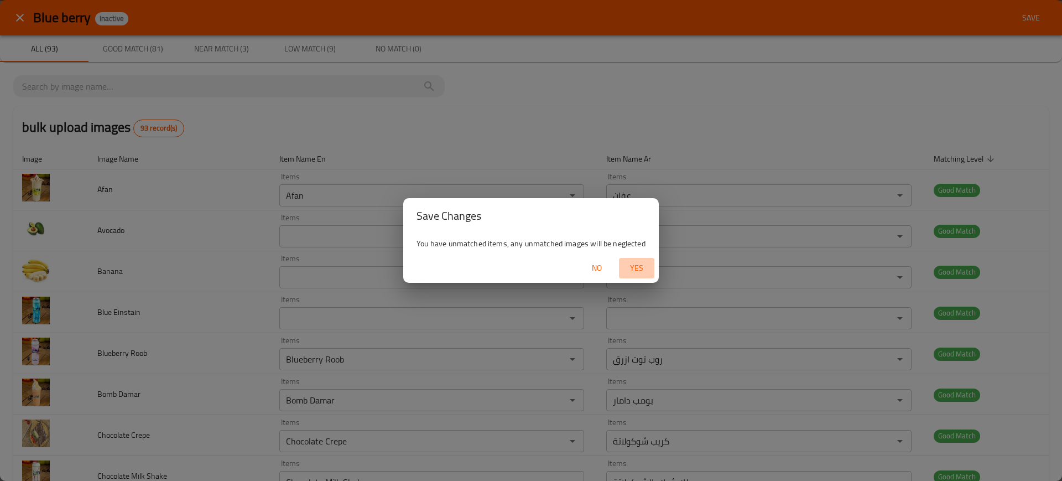
click at [629, 268] on span "Yes" at bounding box center [637, 268] width 27 height 14
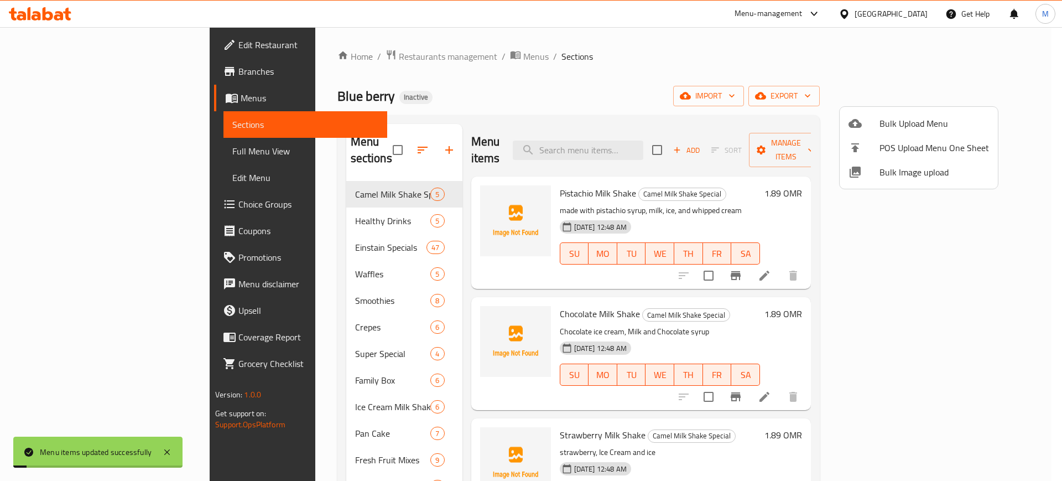
click at [627, 135] on div at bounding box center [531, 240] width 1062 height 481
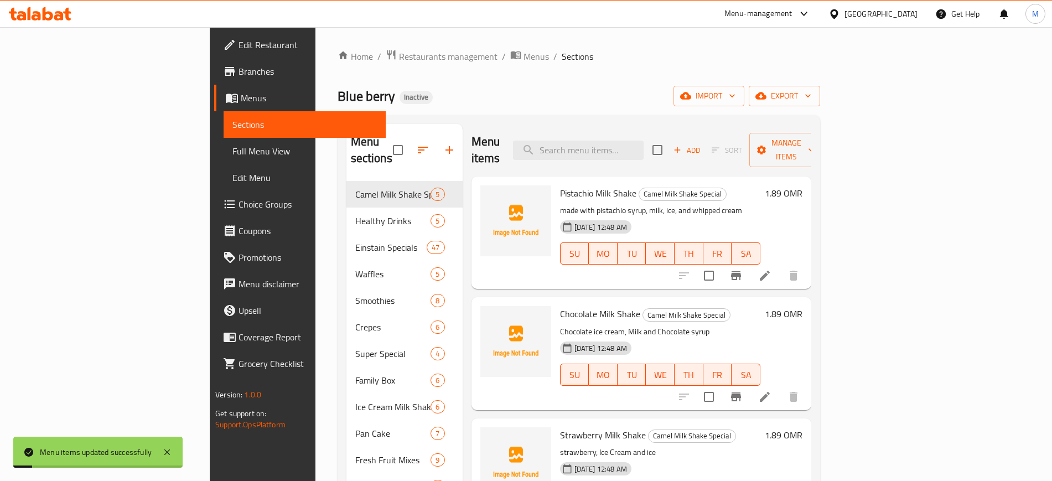
click at [627, 141] on input "search" at bounding box center [578, 150] width 131 height 19
paste input "Blue Einstain"
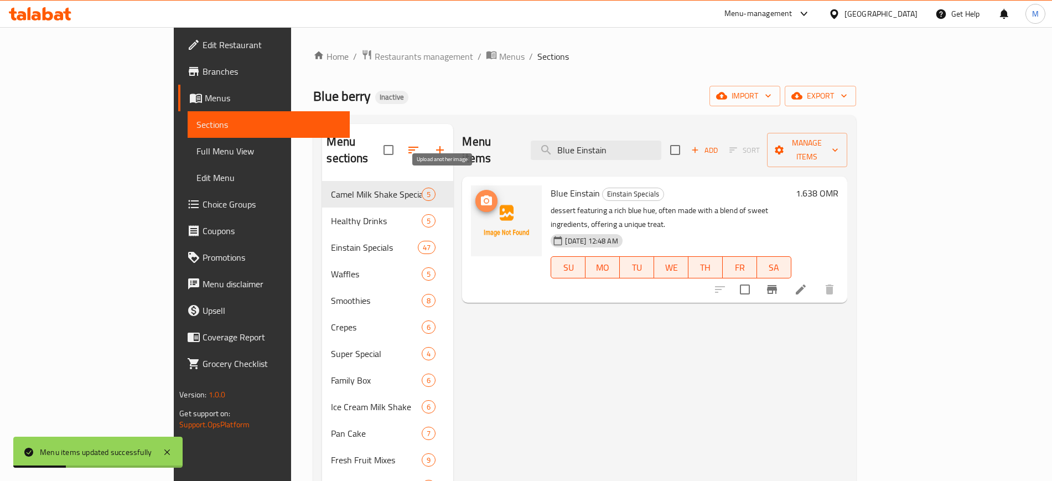
click at [480, 194] on icon "upload picture" at bounding box center [486, 200] width 13 height 13
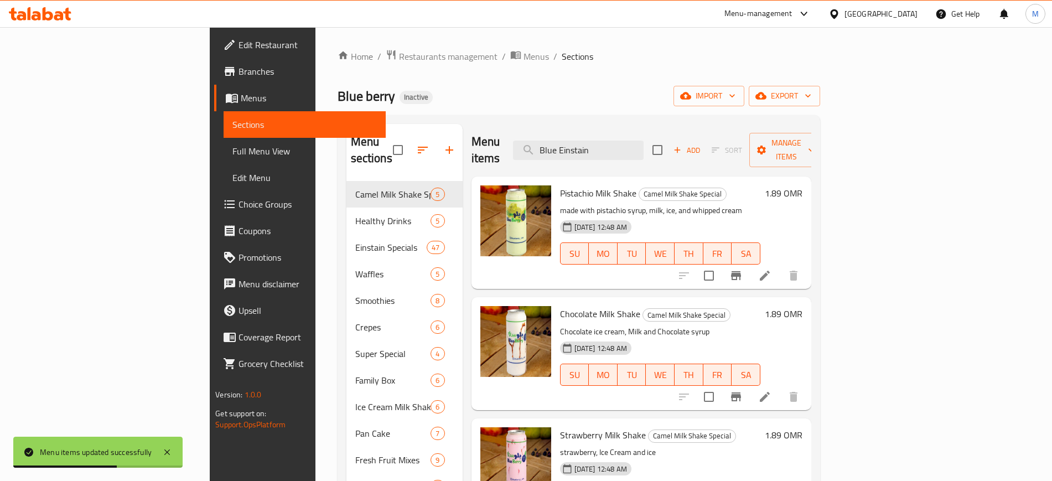
click at [562, 389] on div "Chocolate Milk Shake Camel Milk Shake Special Chocolate ice cream, Milk and Cho…" at bounding box center [641, 353] width 340 height 112
click at [644, 141] on input "Blue Einstain" at bounding box center [578, 150] width 131 height 19
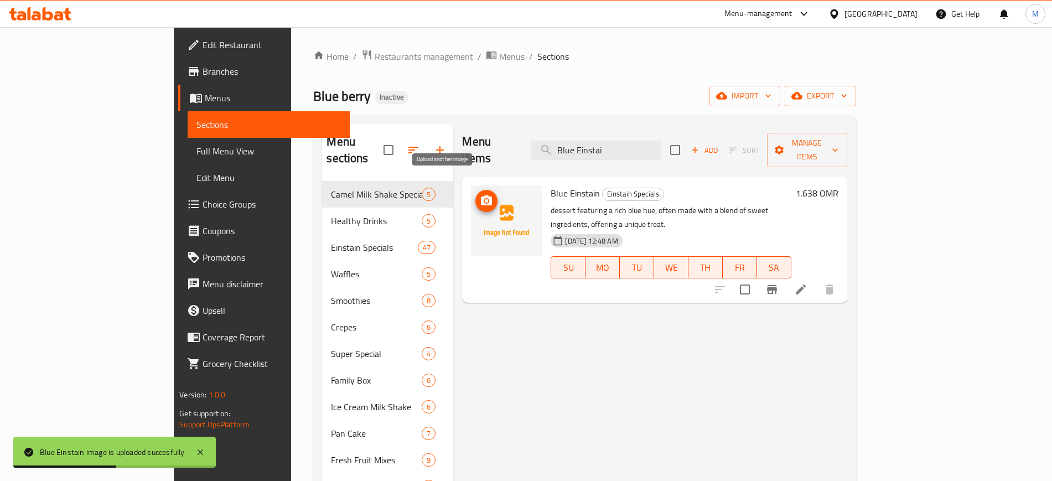
type input "Blue Einstai"
click at [475, 194] on span "upload picture" at bounding box center [486, 200] width 22 height 13
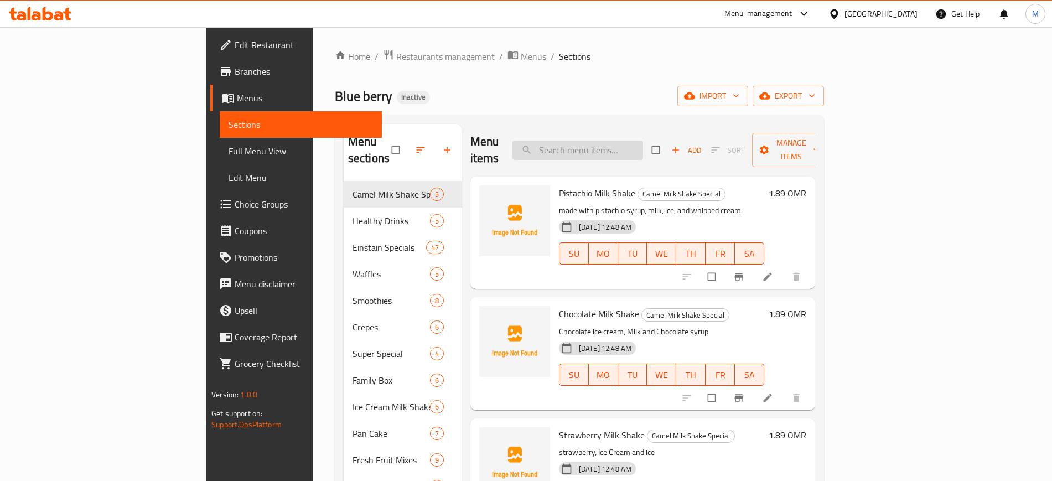
paste input "Banana"
click at [625, 141] on input "Banana" at bounding box center [577, 150] width 131 height 19
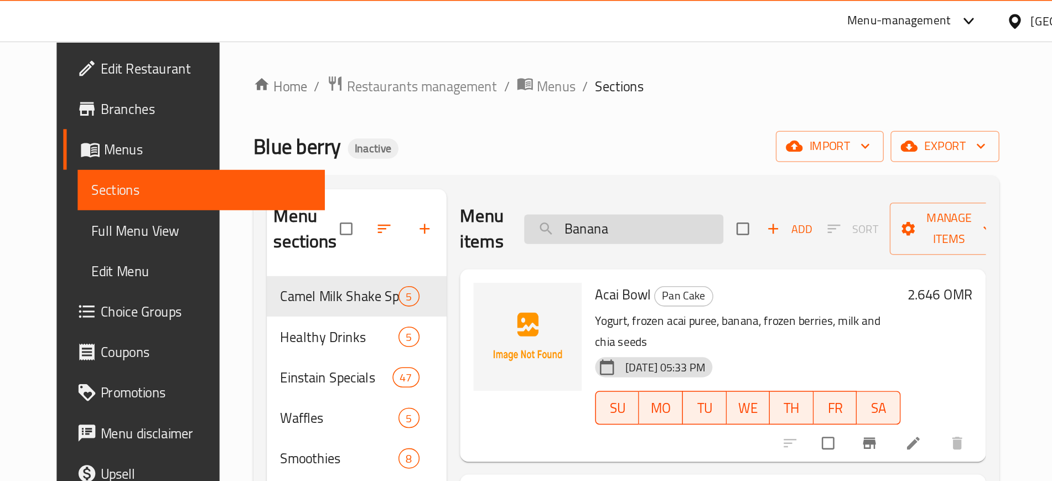
click at [629, 143] on input "Banana" at bounding box center [577, 150] width 131 height 19
paste input "Avocado"
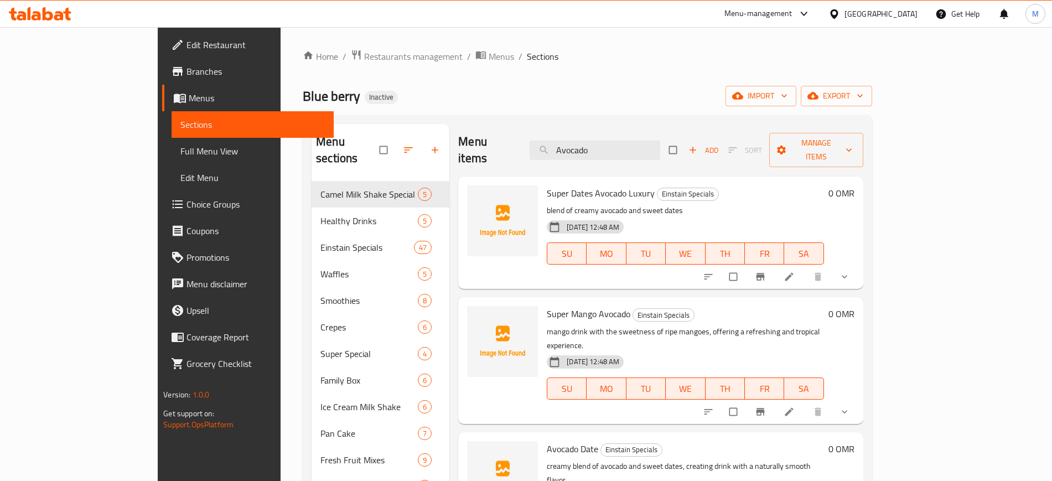
paste input "Kiwi"
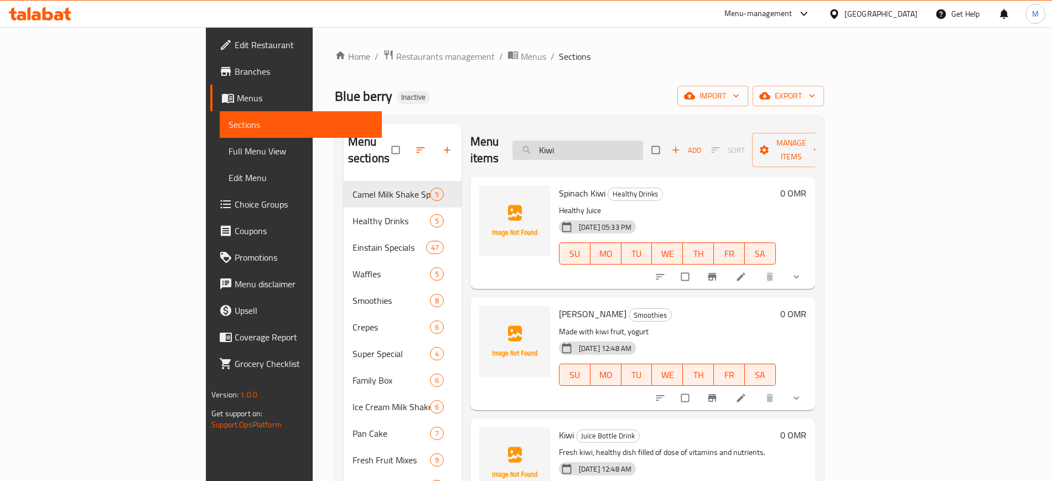
click at [643, 145] on input "Kiwi" at bounding box center [577, 150] width 131 height 19
paste input "Lemon"
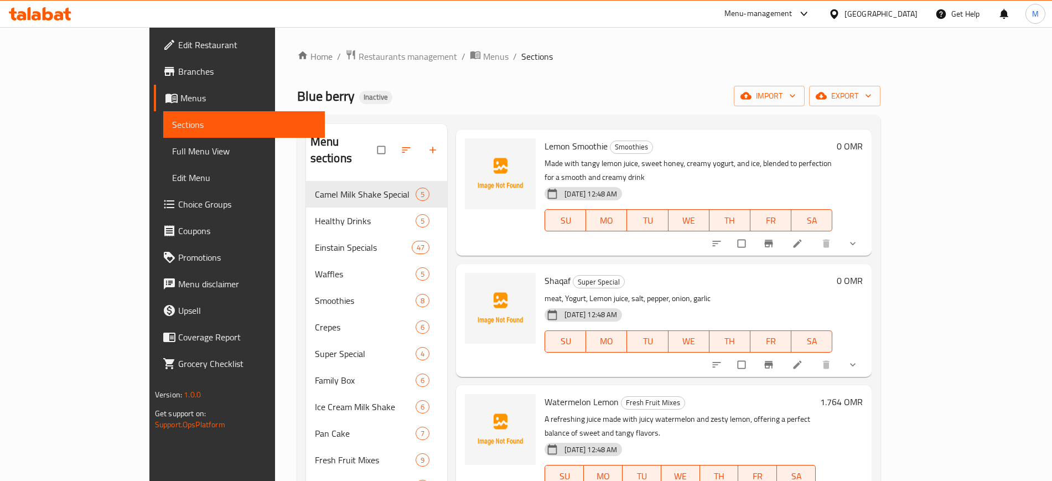
scroll to position [155, 0]
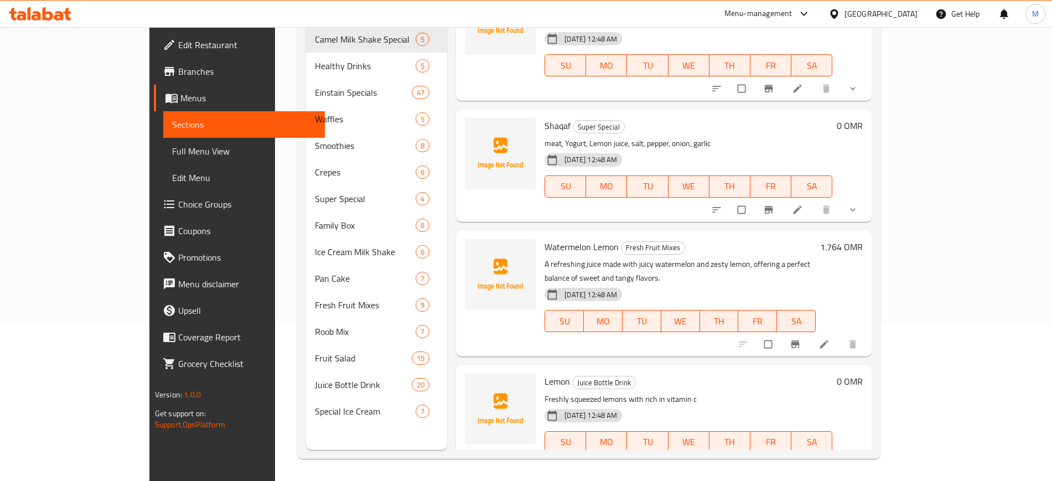
paste input "Watermel"
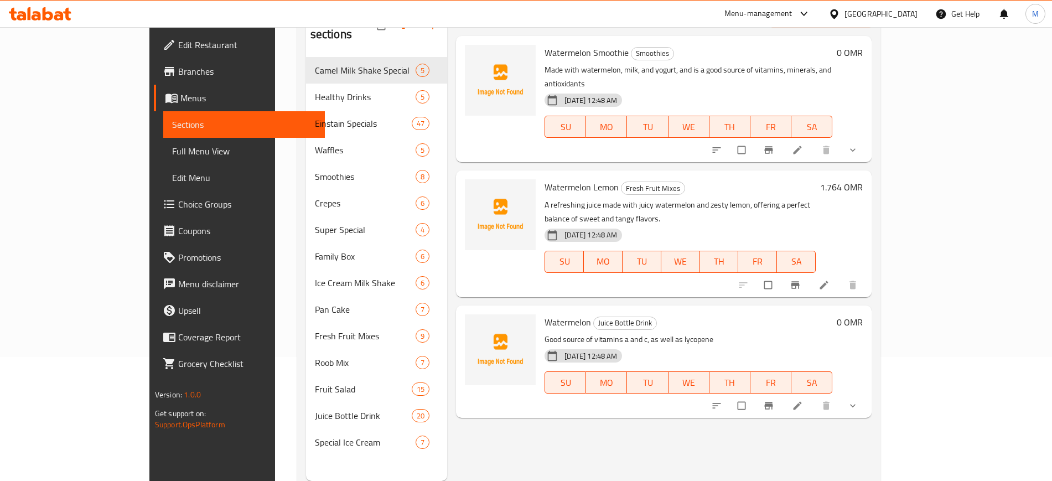
scroll to position [0, 0]
type input "Watermelon"
click at [625, 405] on div "Menu items Watermelon Add Sort Manage items Watermelon Smoothie Smoothies Made …" at bounding box center [659, 240] width 424 height 481
